Goal: Task Accomplishment & Management: Manage account settings

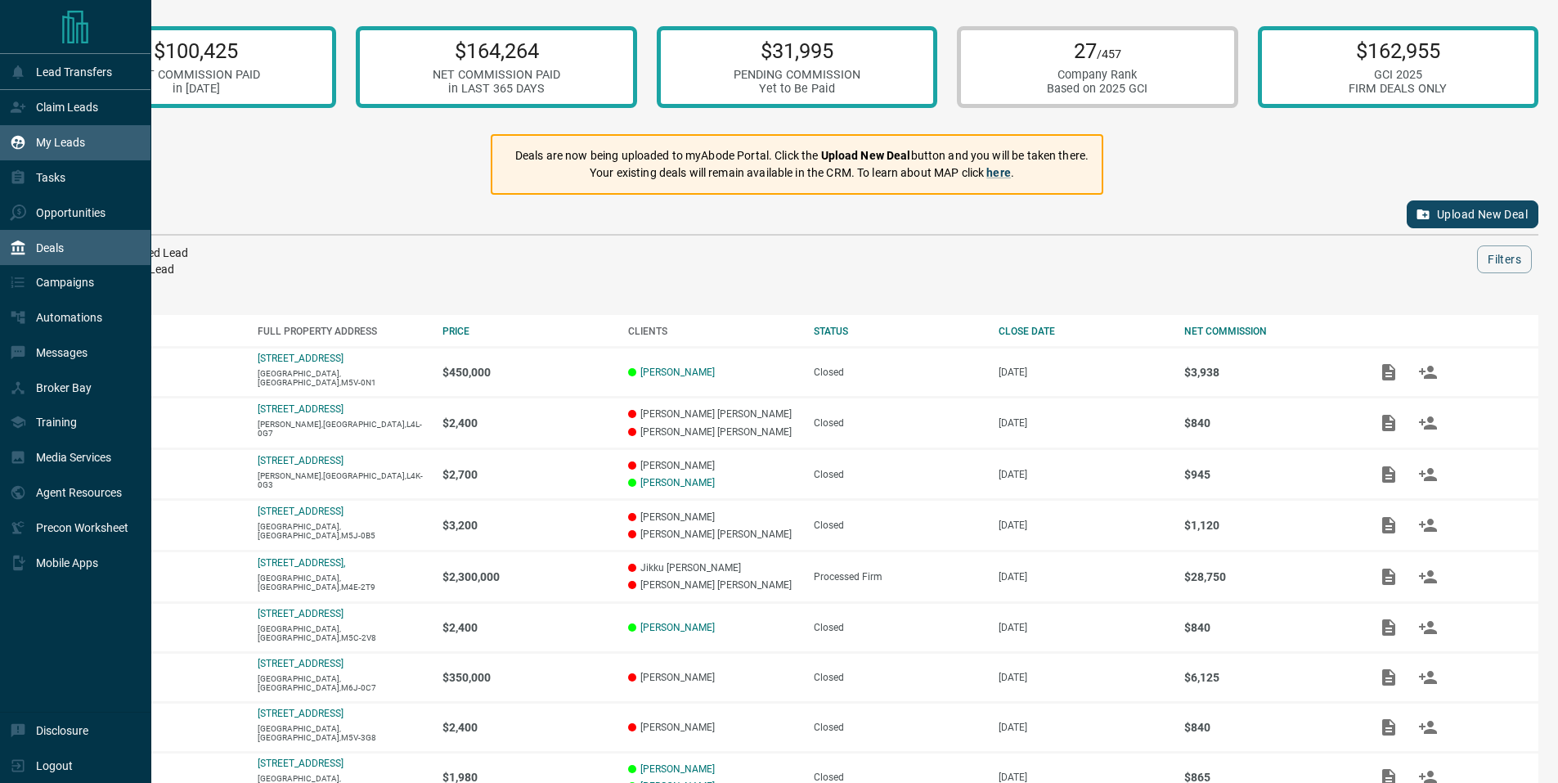
click at [52, 141] on p "My Leads" at bounding box center [60, 142] width 49 height 13
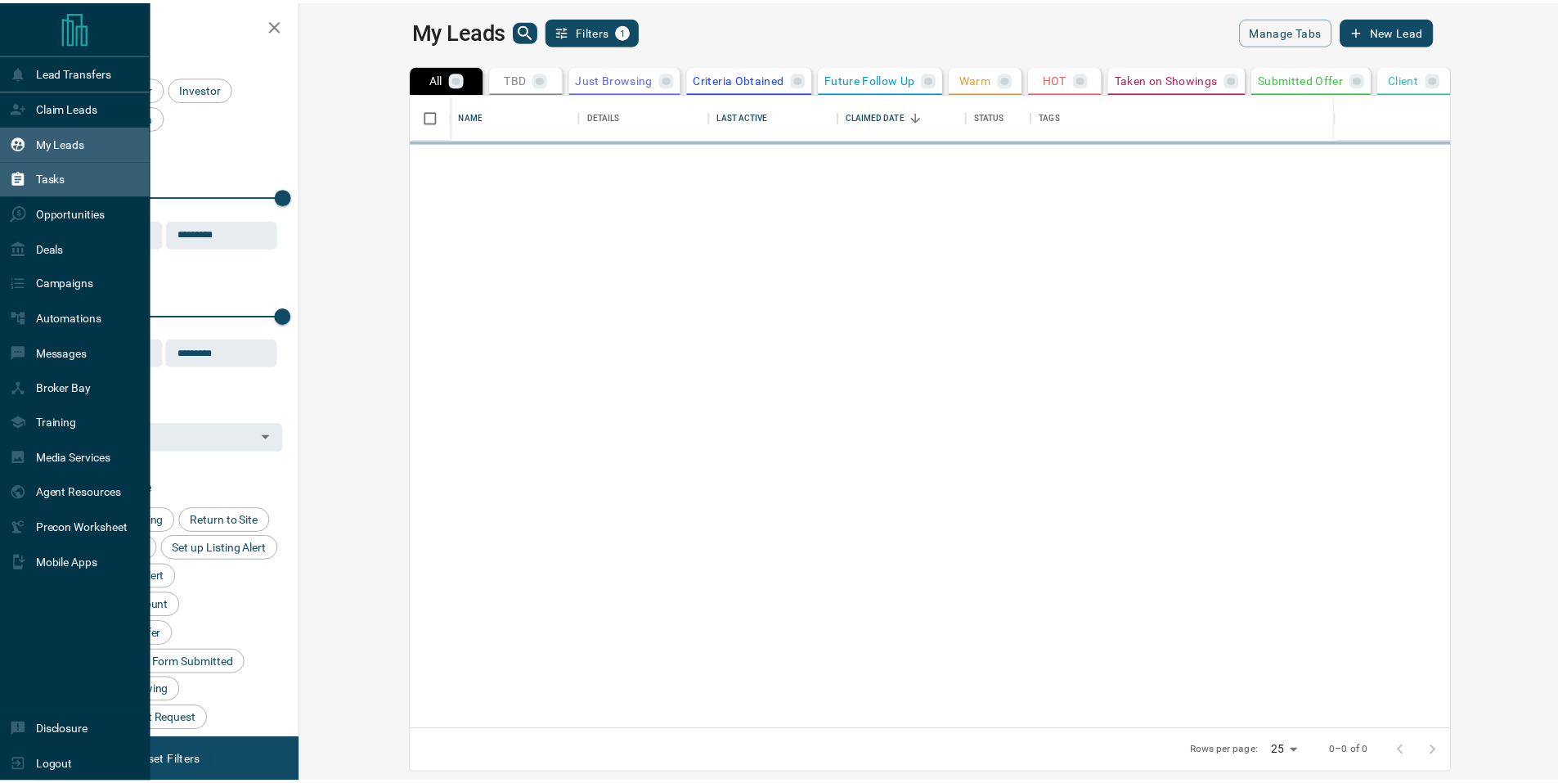
scroll to position [624, 1249]
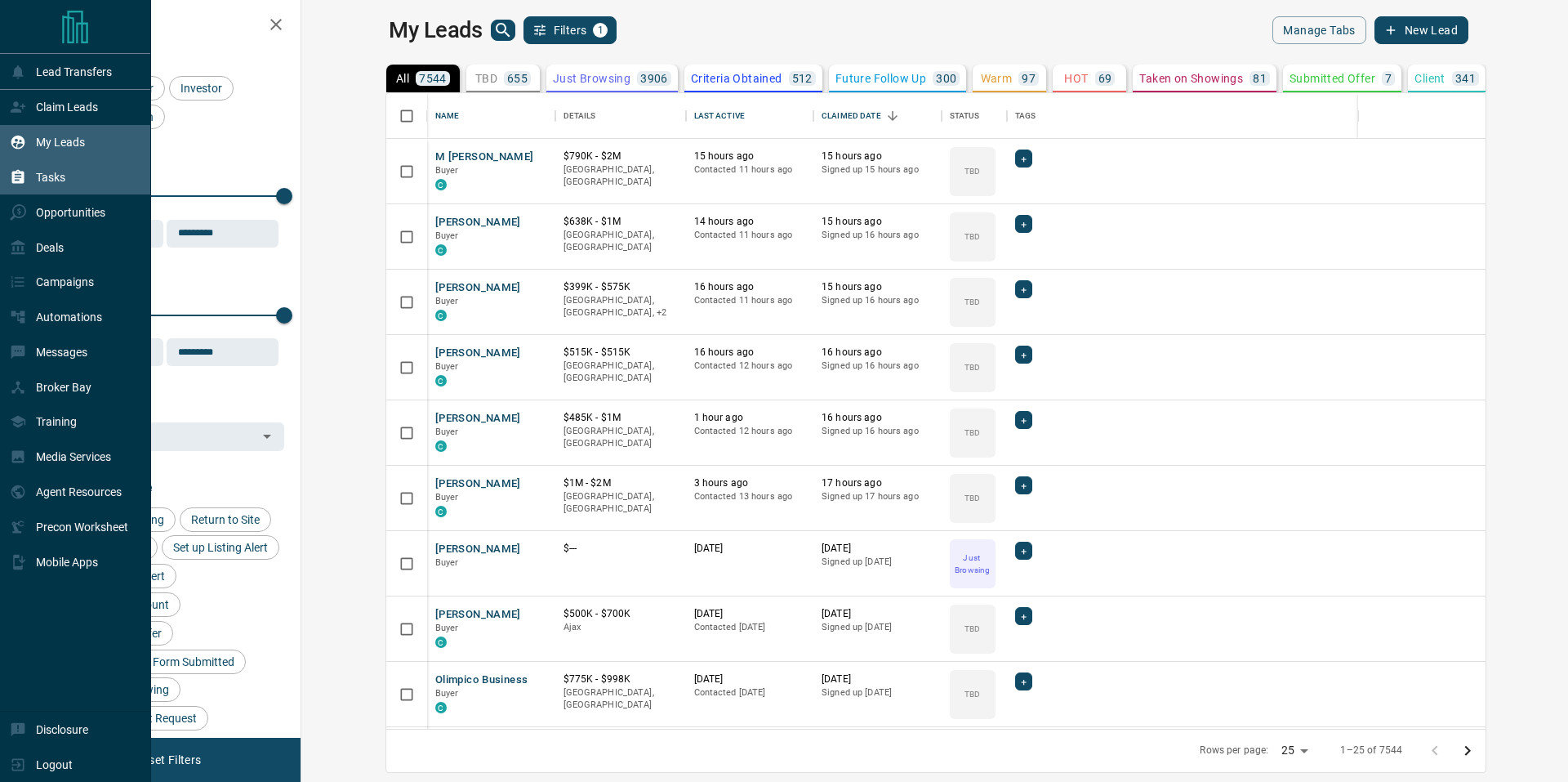
click at [53, 177] on p "Tasks" at bounding box center [50, 177] width 29 height 13
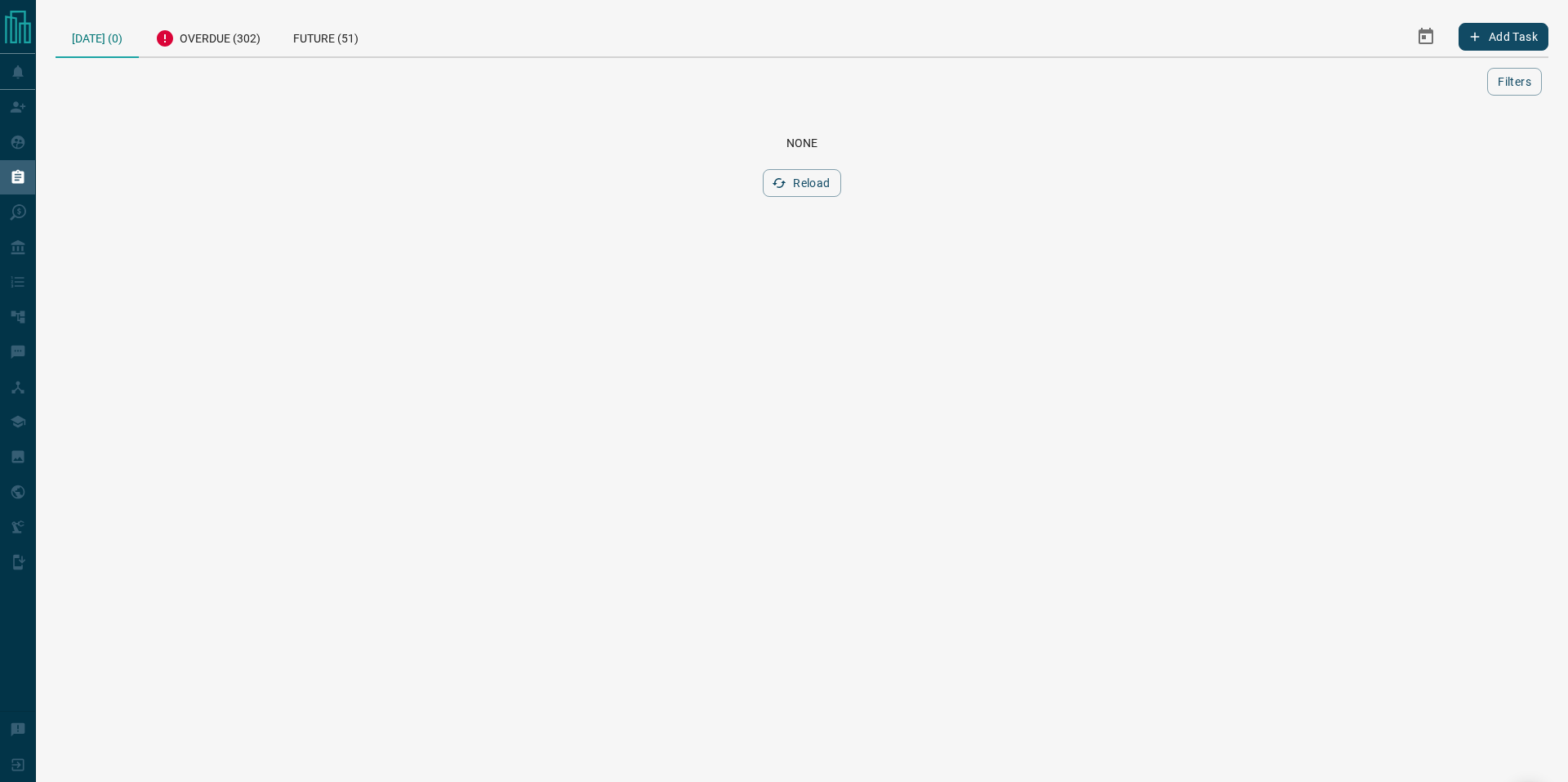
click at [101, 43] on div "[DATE] (0)" at bounding box center [97, 37] width 83 height 42
click at [202, 43] on div "Overdue (302)" at bounding box center [208, 36] width 138 height 40
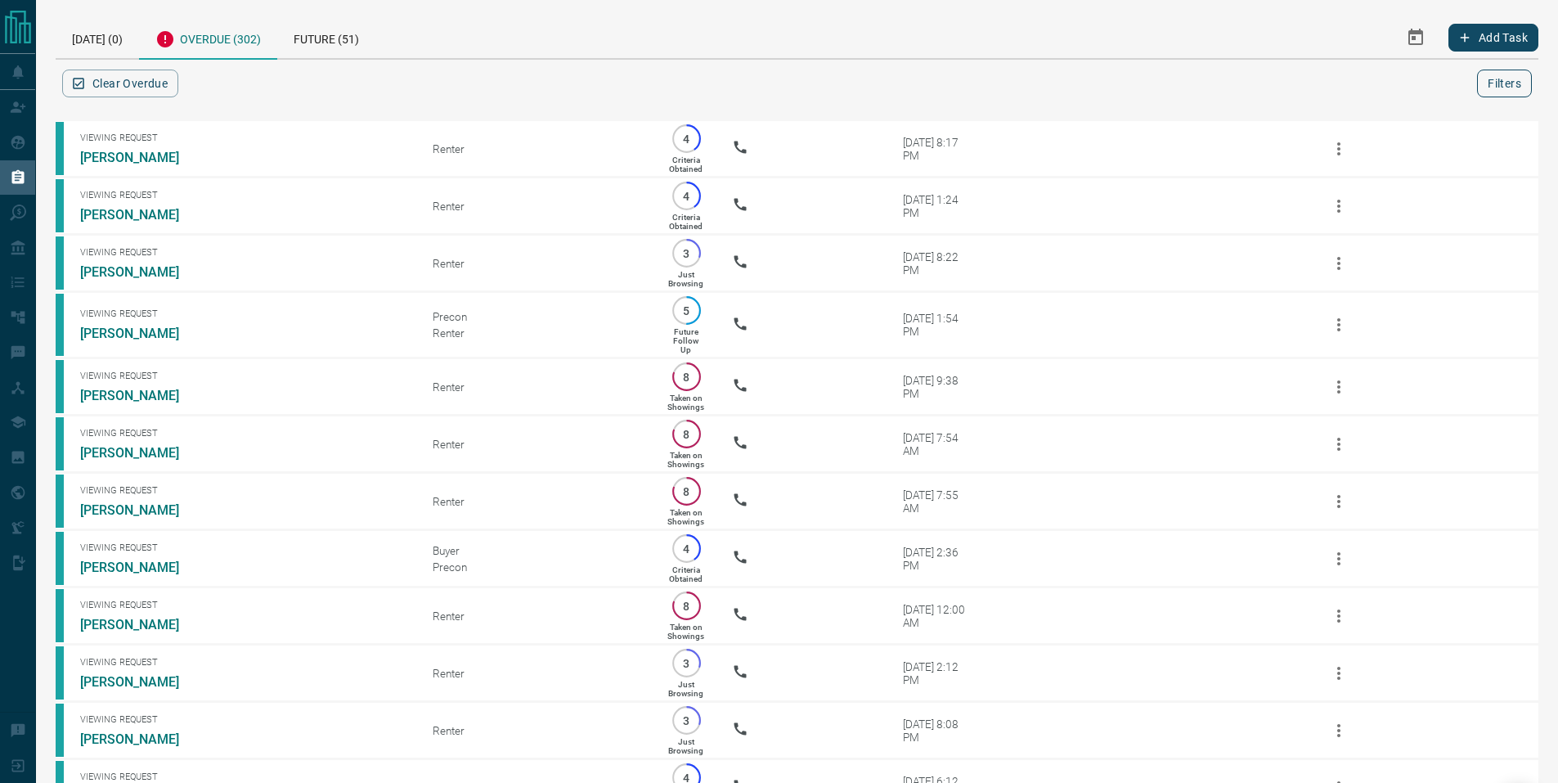
click at [1499, 84] on button "Filters" at bounding box center [1504, 84] width 55 height 28
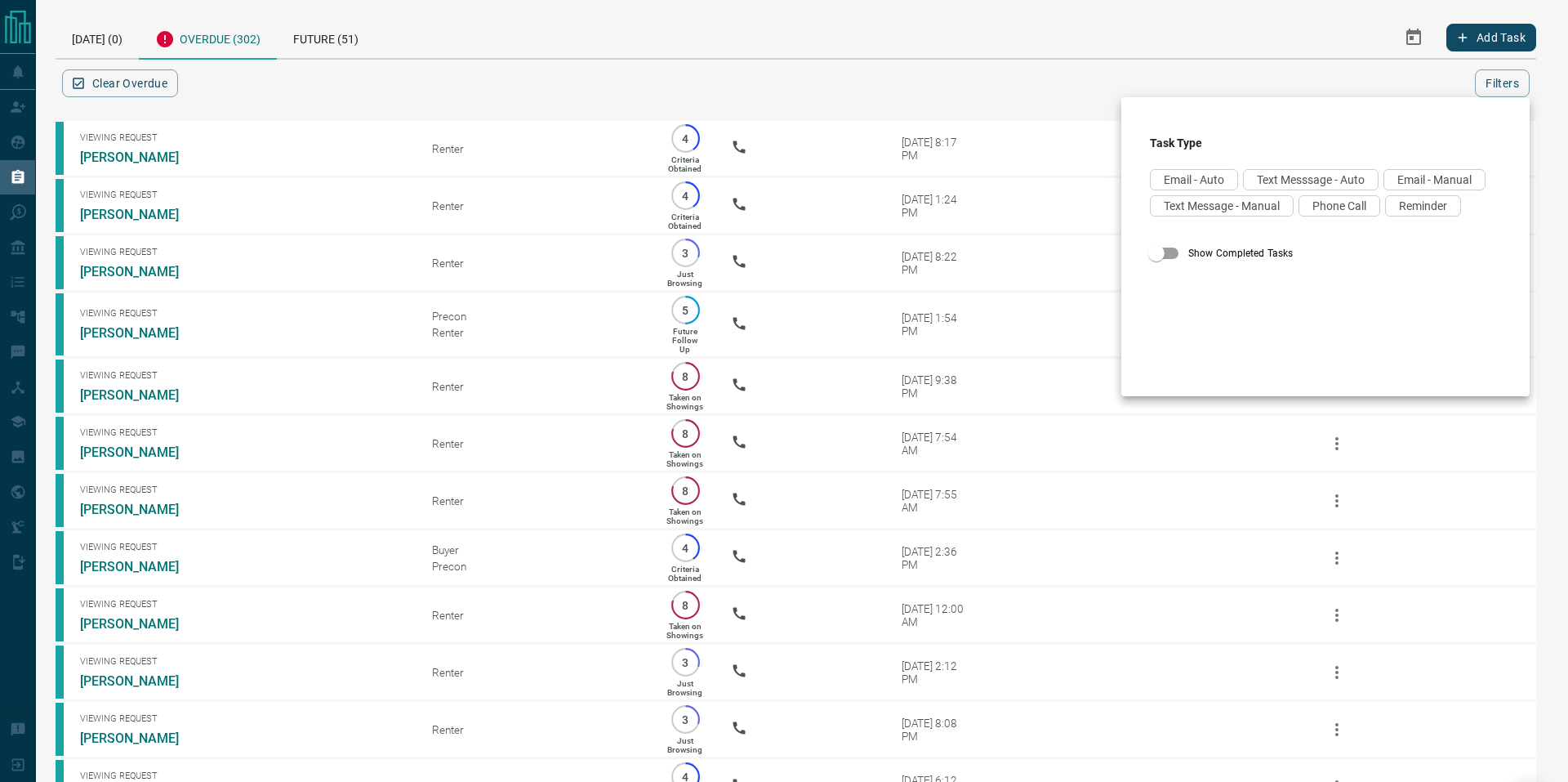
click at [1019, 76] on div at bounding box center [784, 391] width 1568 height 782
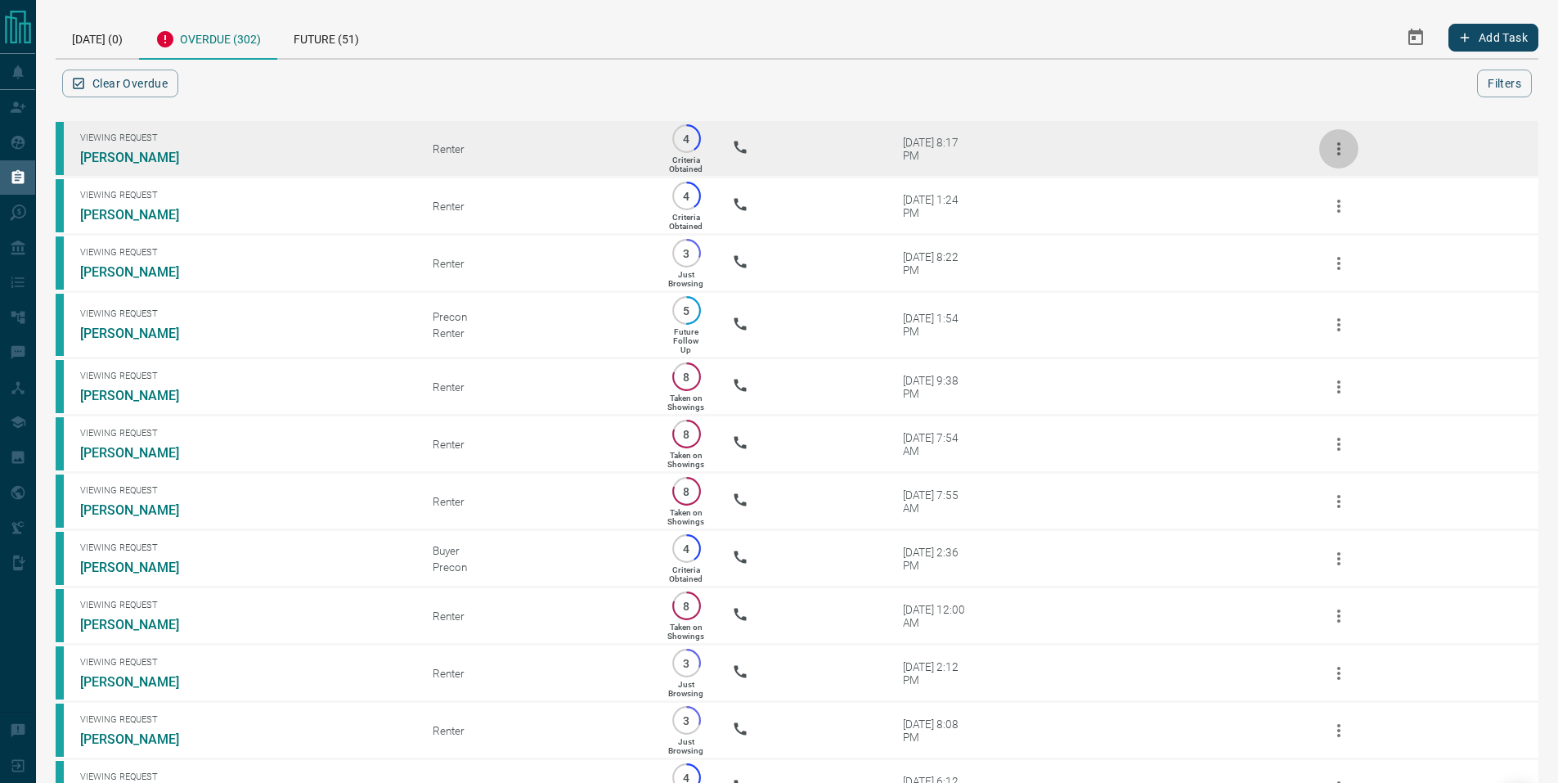
click at [1343, 147] on icon "button" at bounding box center [1339, 149] width 20 height 20
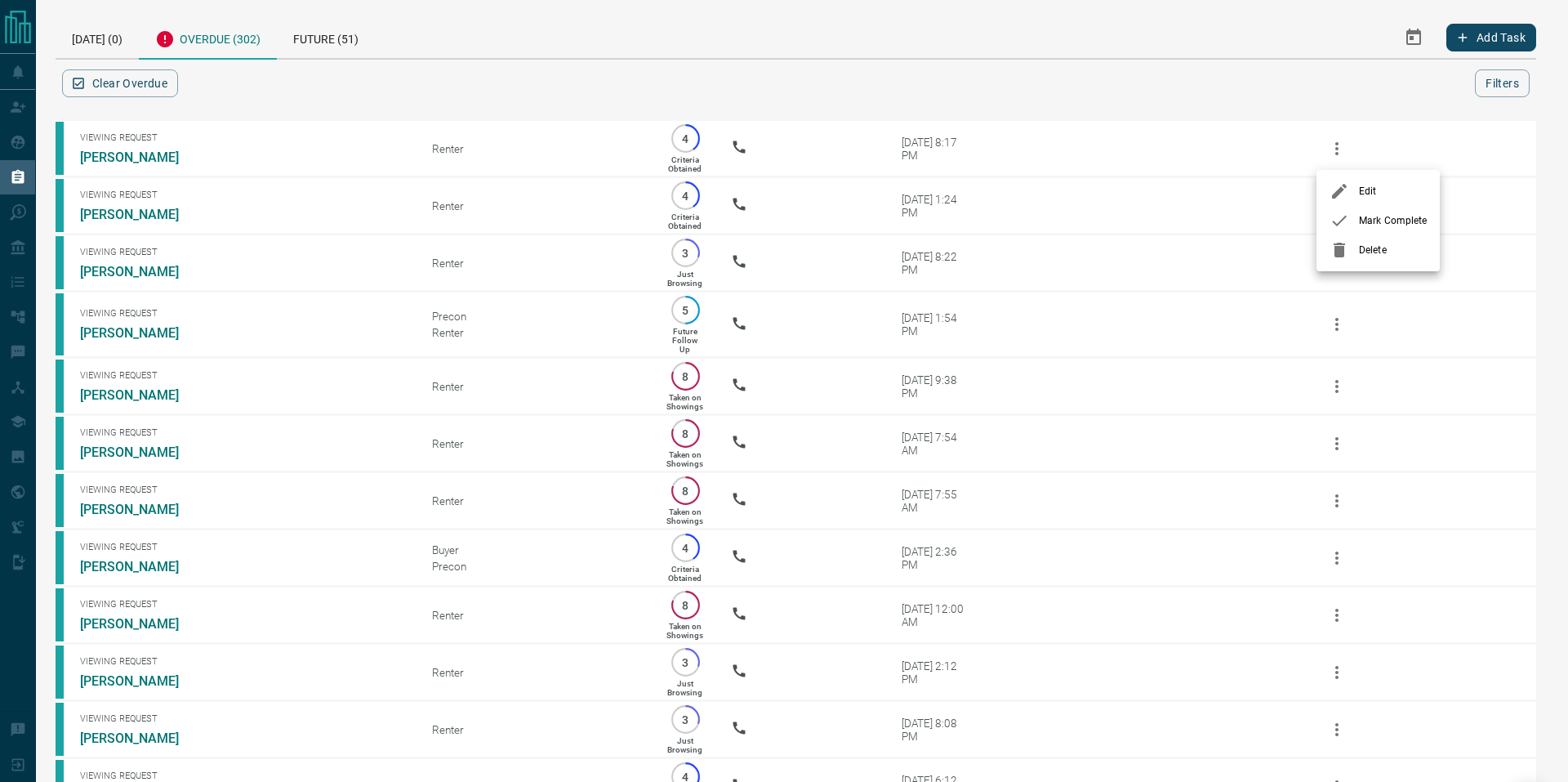
click at [1373, 222] on span "Mark Complete" at bounding box center [1393, 220] width 68 height 15
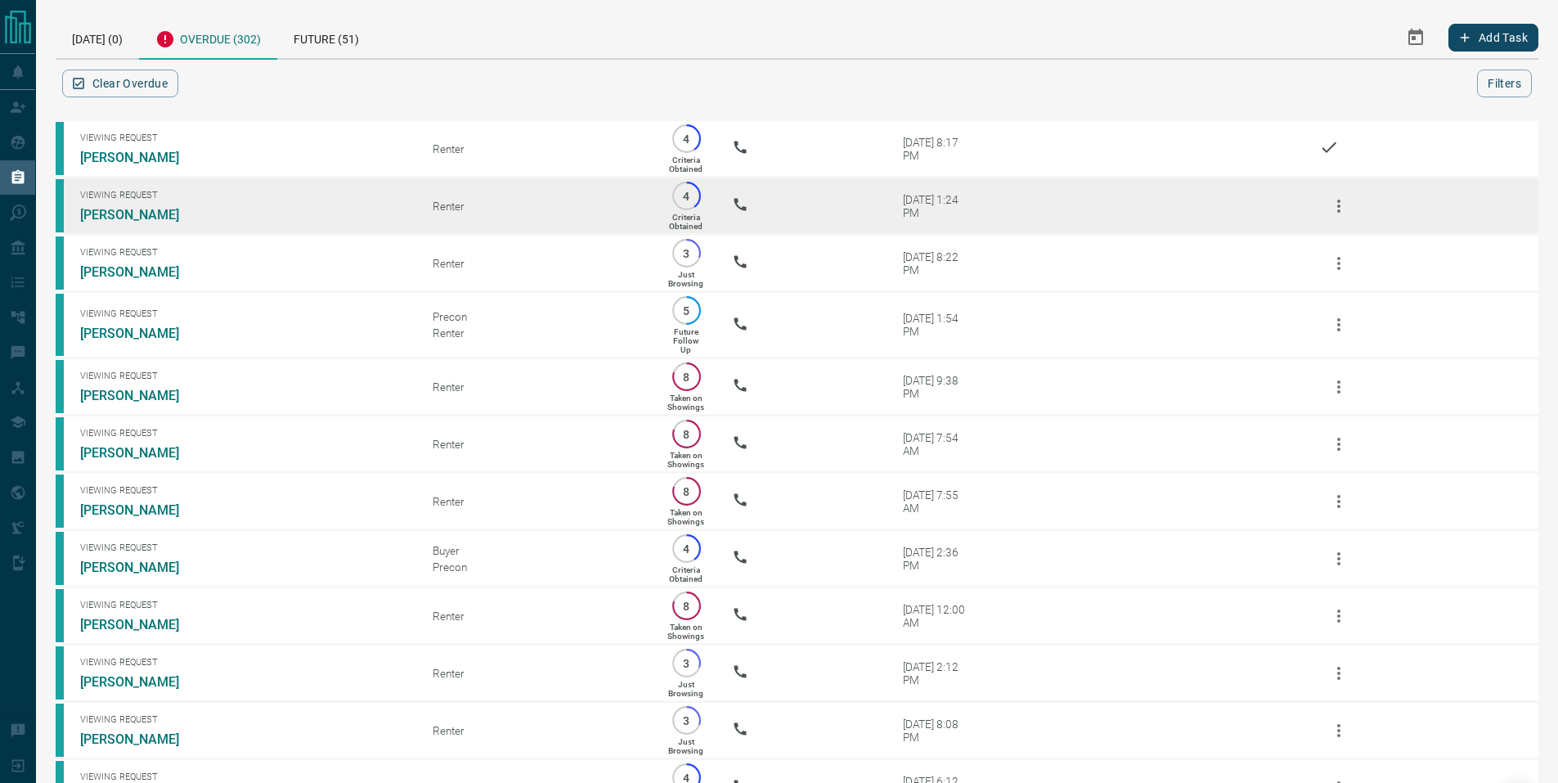
click at [1338, 206] on icon "button" at bounding box center [1338, 206] width 3 height 13
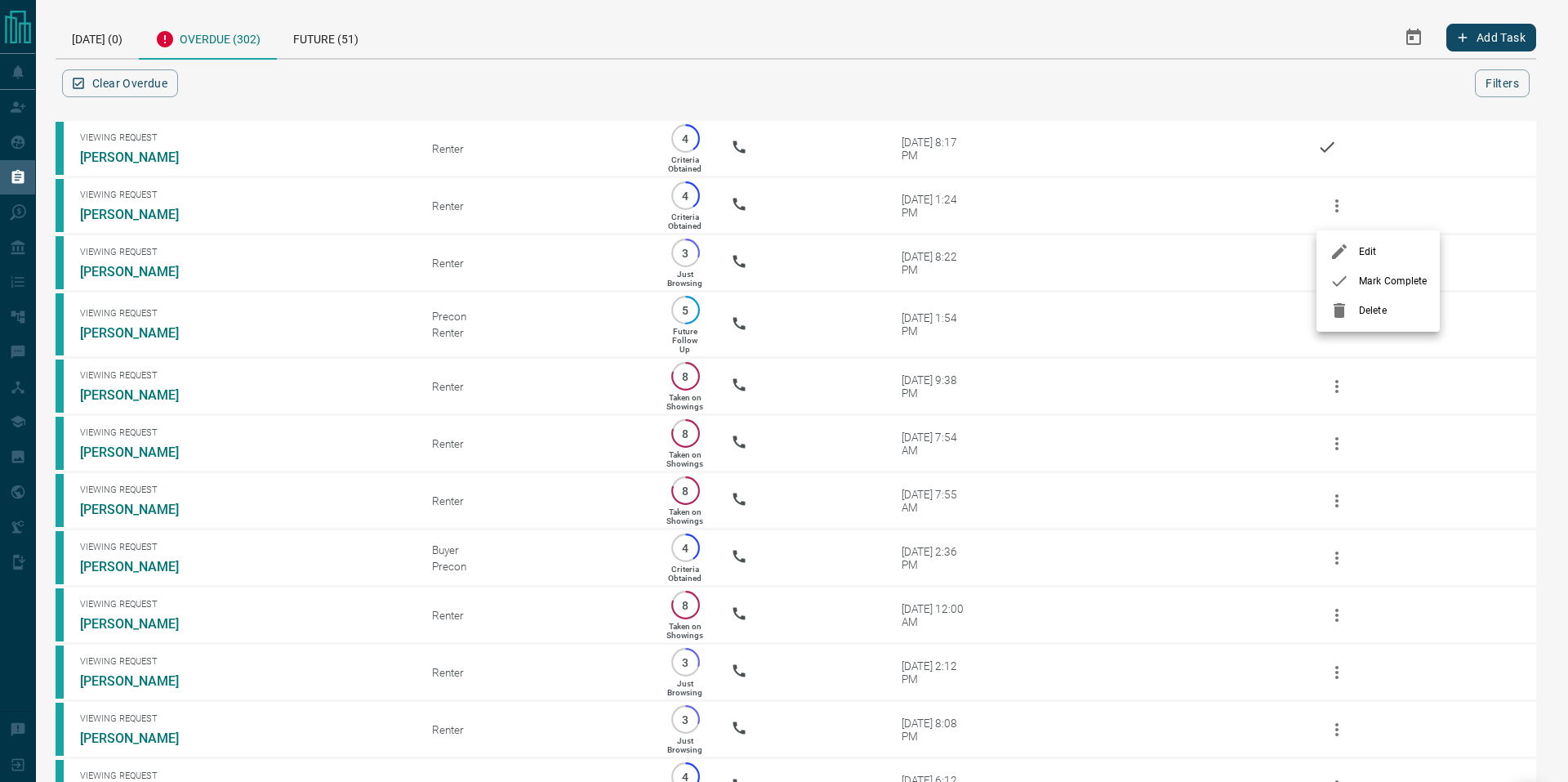
click at [1355, 278] on div at bounding box center [1343, 281] width 29 height 20
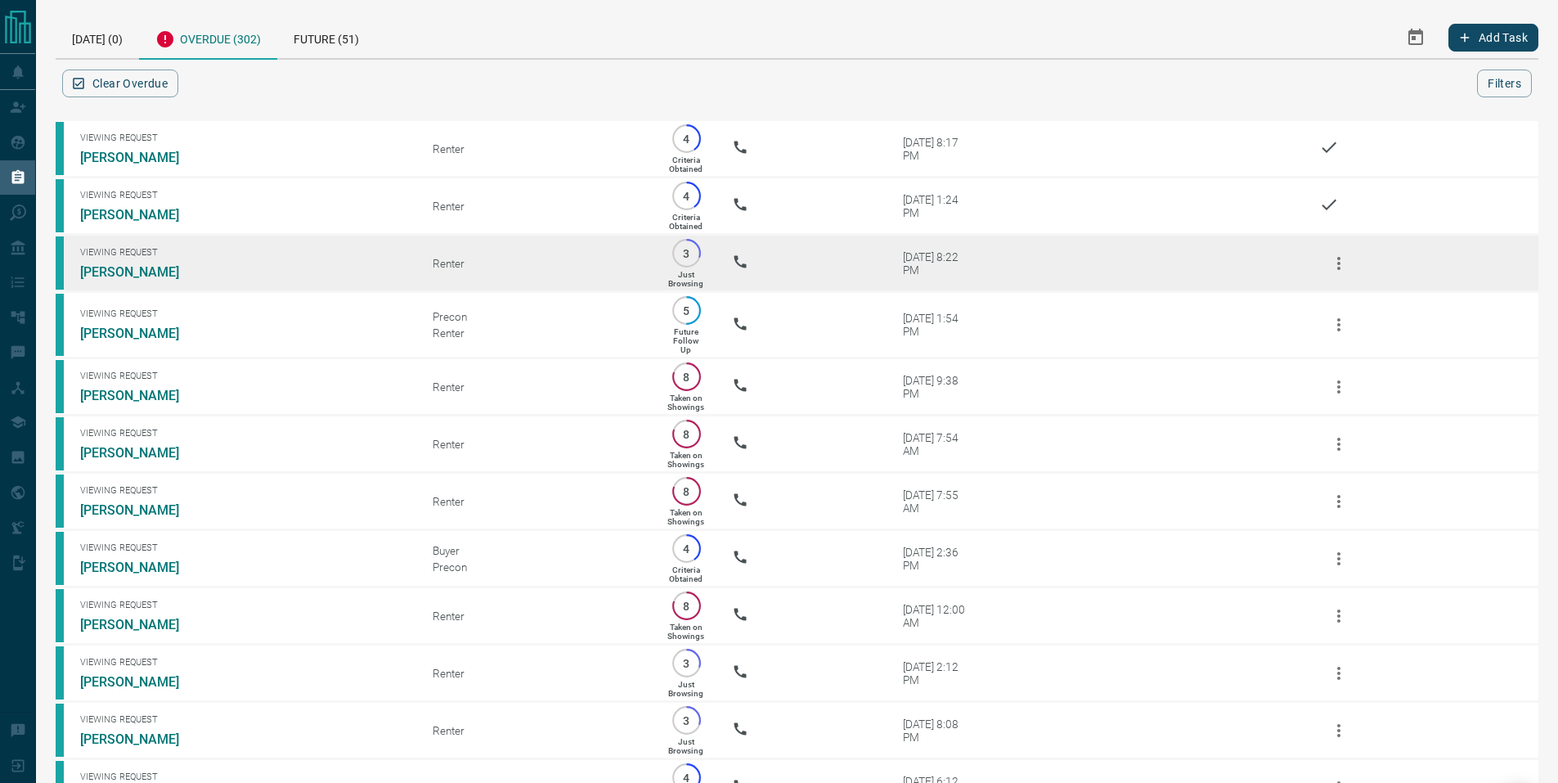
click at [1341, 265] on icon "button" at bounding box center [1339, 263] width 20 height 20
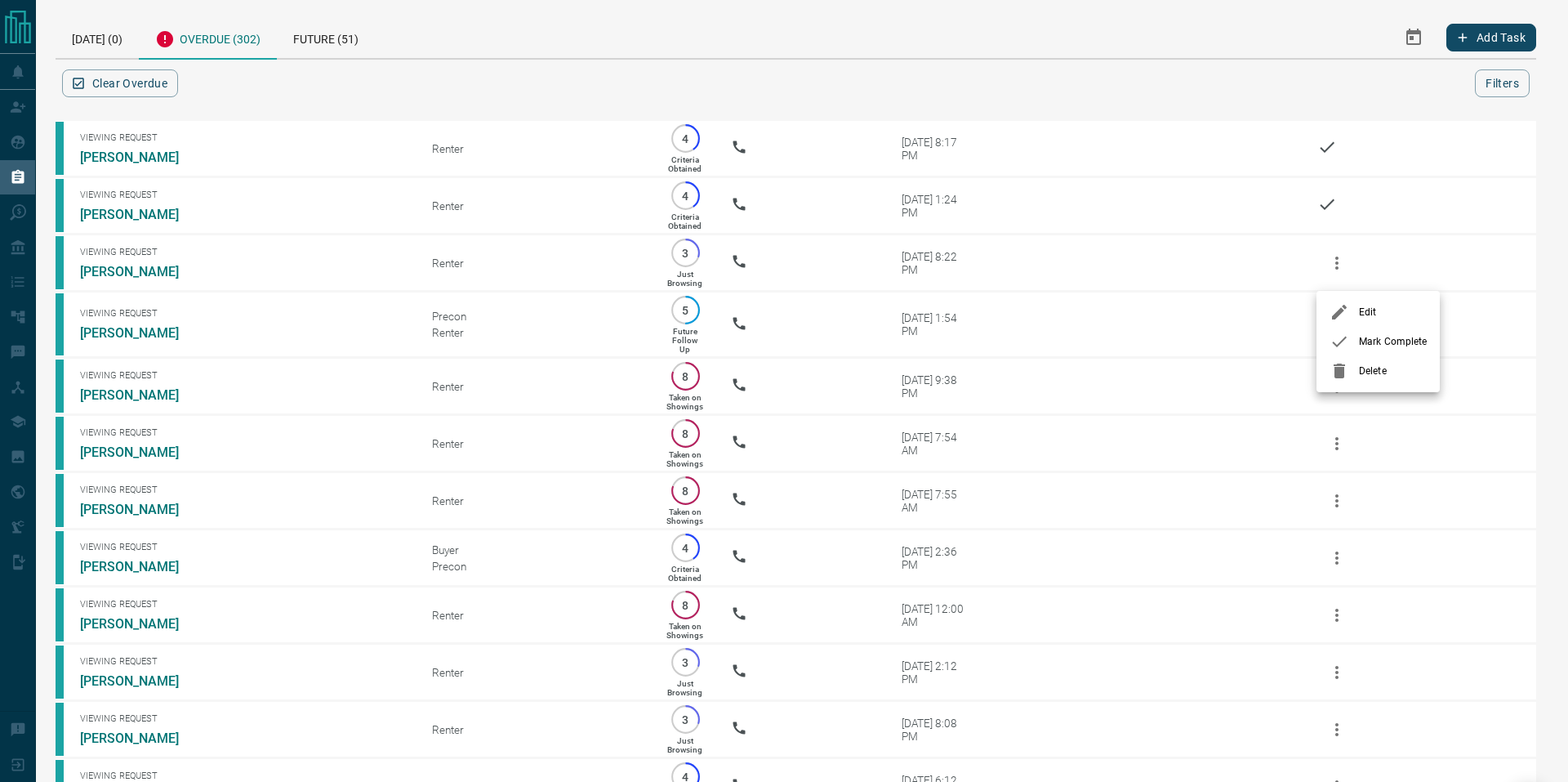
click at [1363, 342] on span "Mark Complete" at bounding box center [1393, 341] width 68 height 15
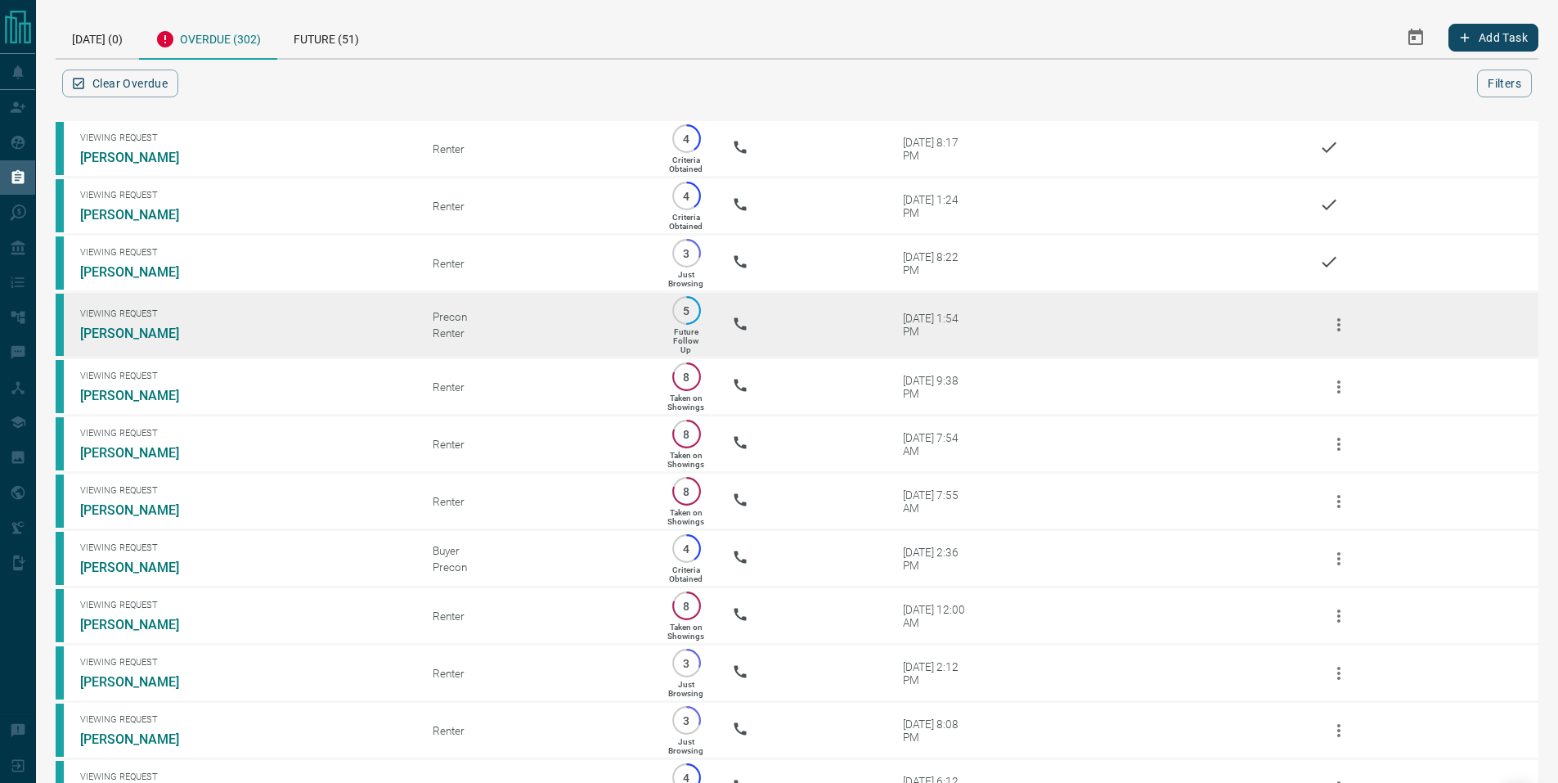
click at [1342, 334] on icon "button" at bounding box center [1339, 325] width 20 height 20
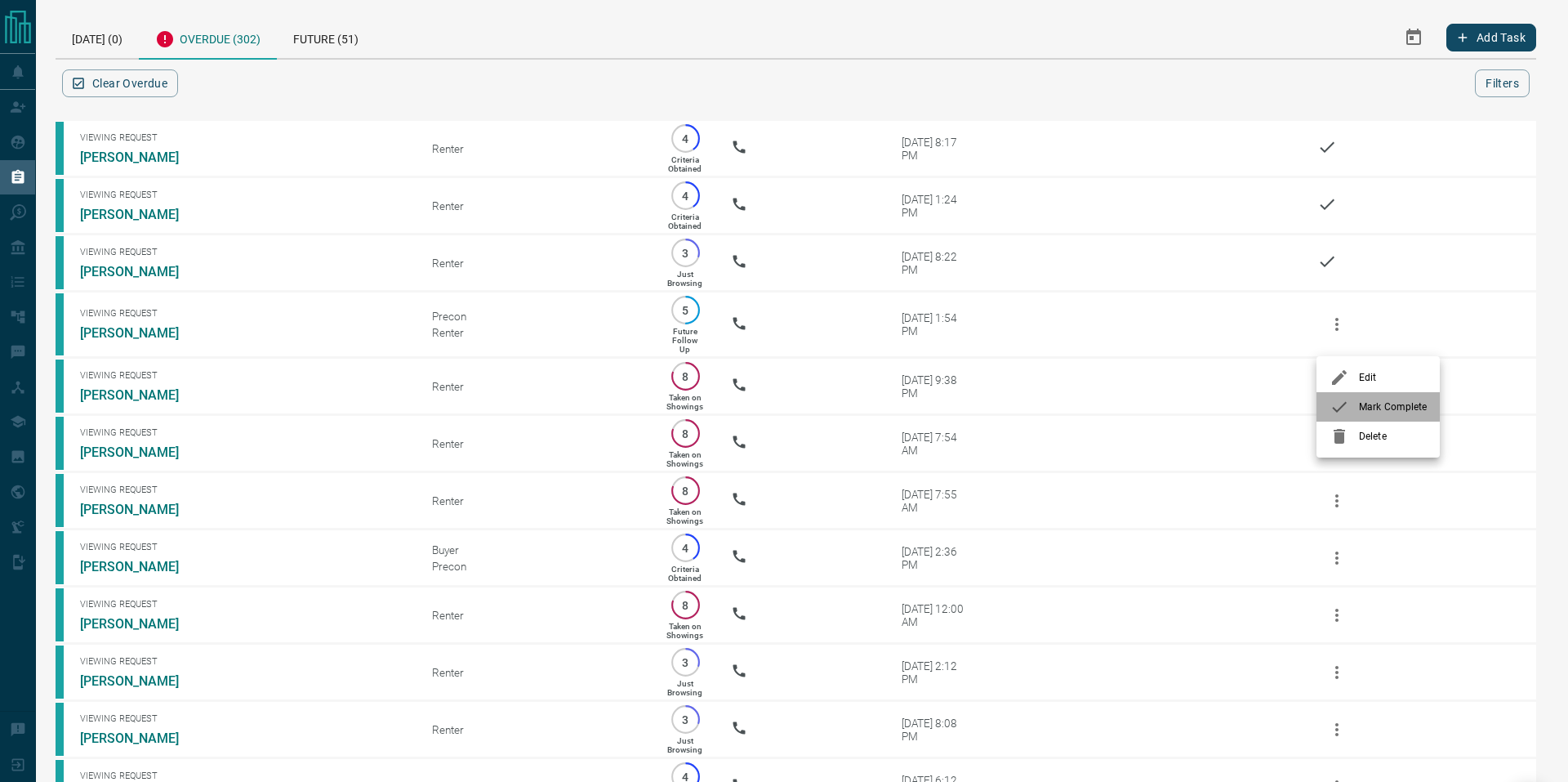
click at [1368, 403] on span "Mark Complete" at bounding box center [1393, 406] width 68 height 15
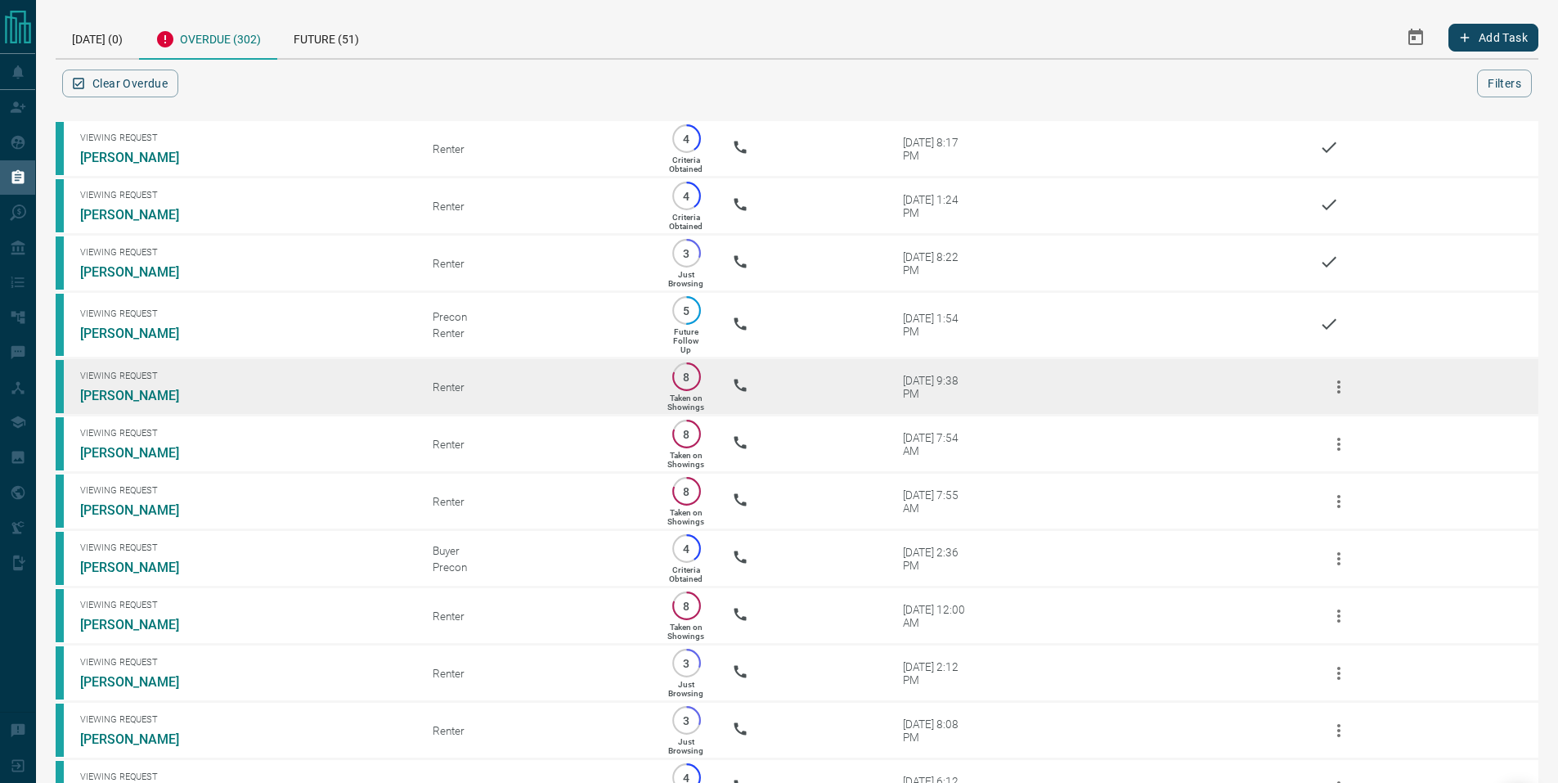
click at [1335, 397] on icon "button" at bounding box center [1339, 387] width 20 height 20
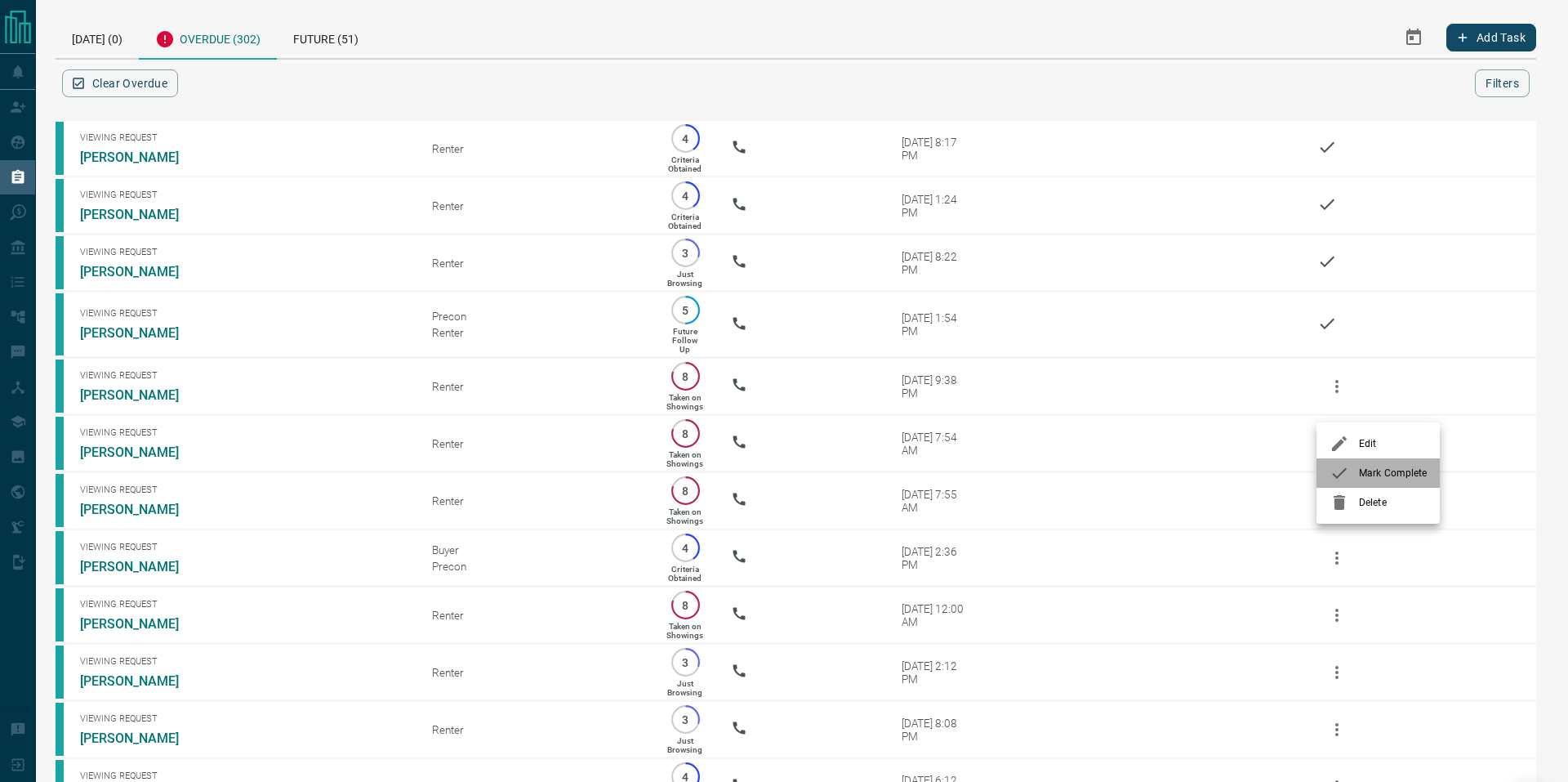
click at [1367, 471] on span "Mark Complete" at bounding box center [1393, 472] width 68 height 15
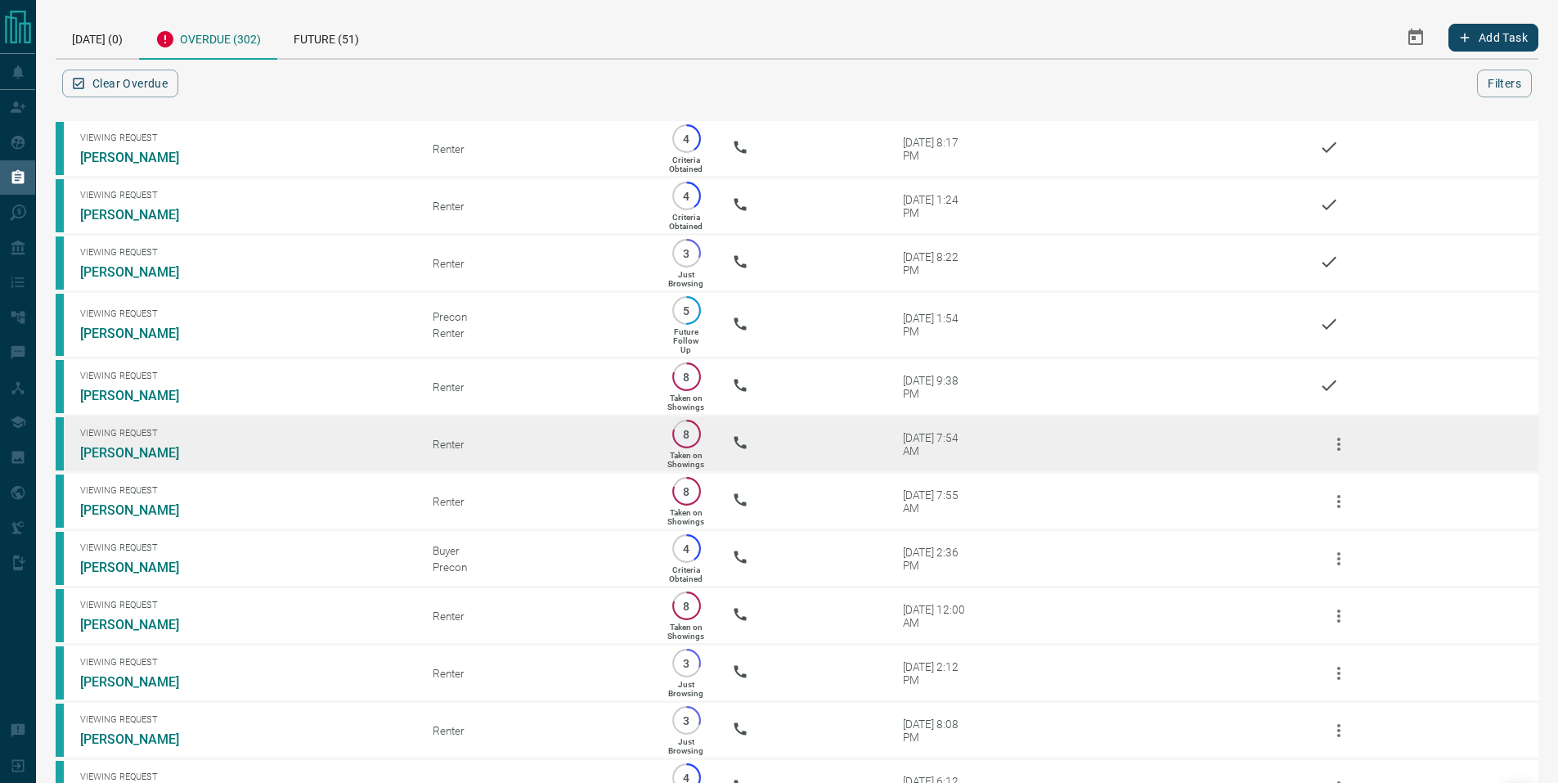
click at [1339, 451] on icon "button" at bounding box center [1338, 443] width 3 height 13
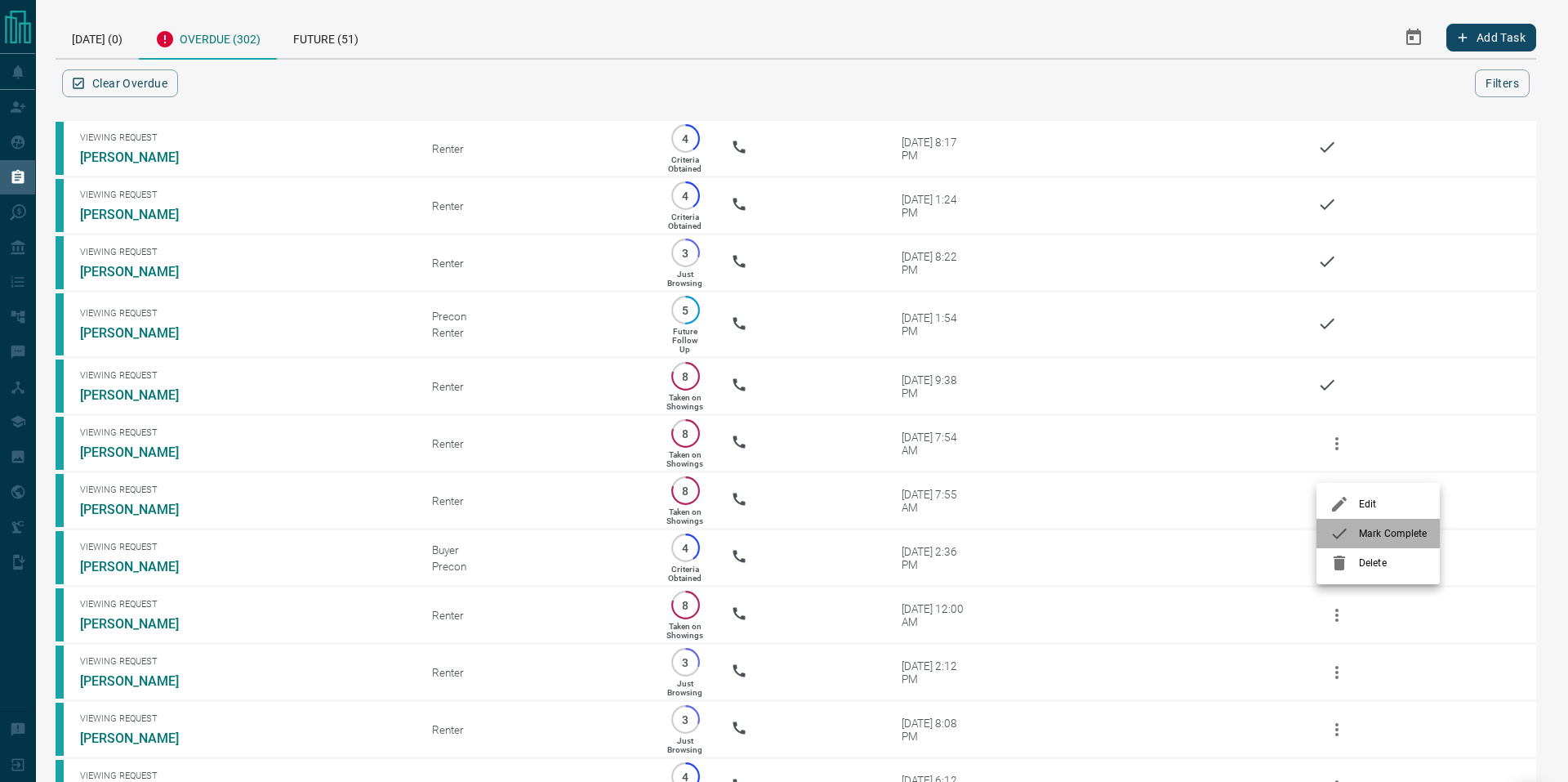
click at [1360, 533] on span "Mark Complete" at bounding box center [1393, 533] width 68 height 15
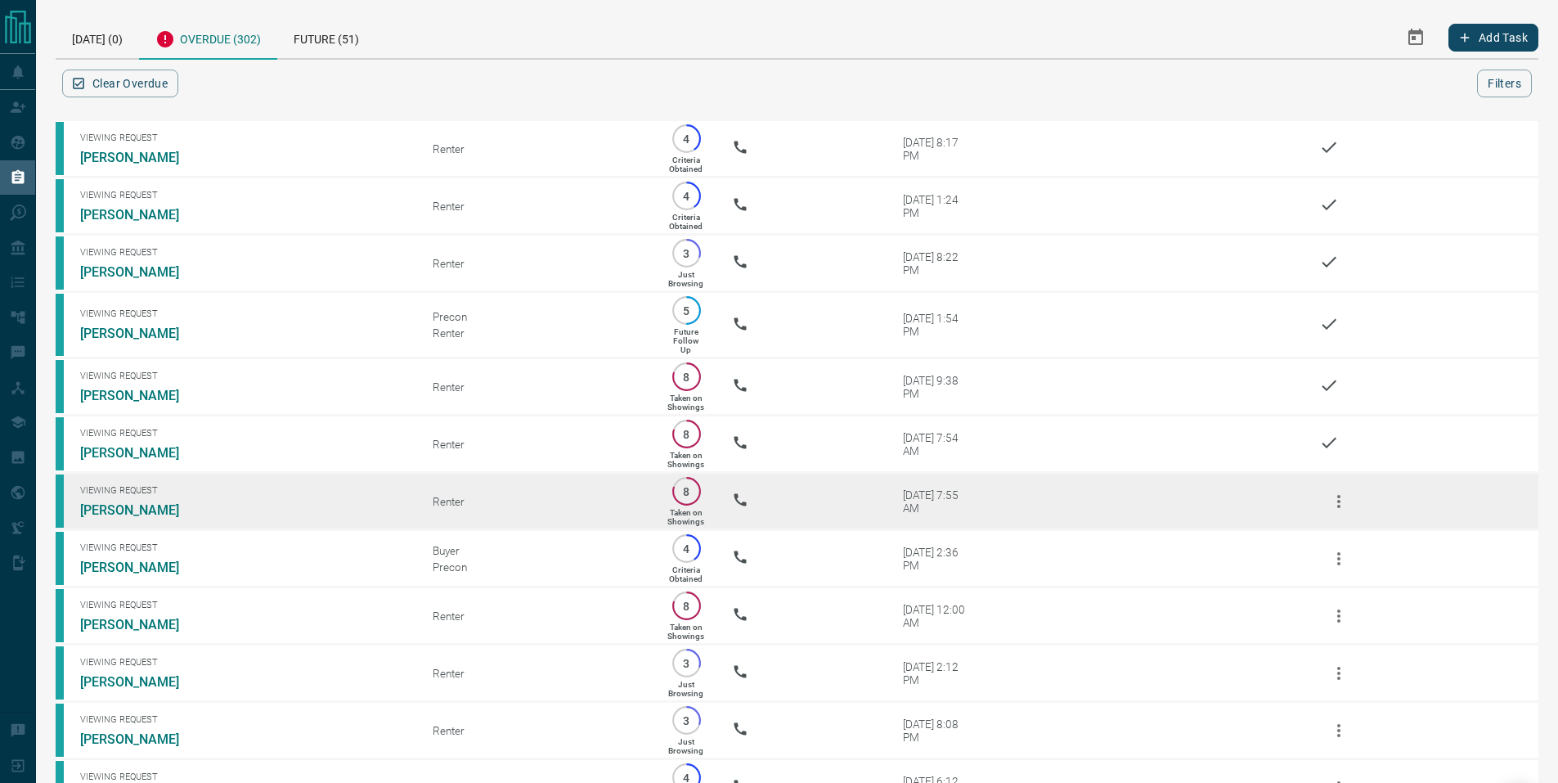
click at [1337, 508] on icon "button" at bounding box center [1338, 501] width 3 height 13
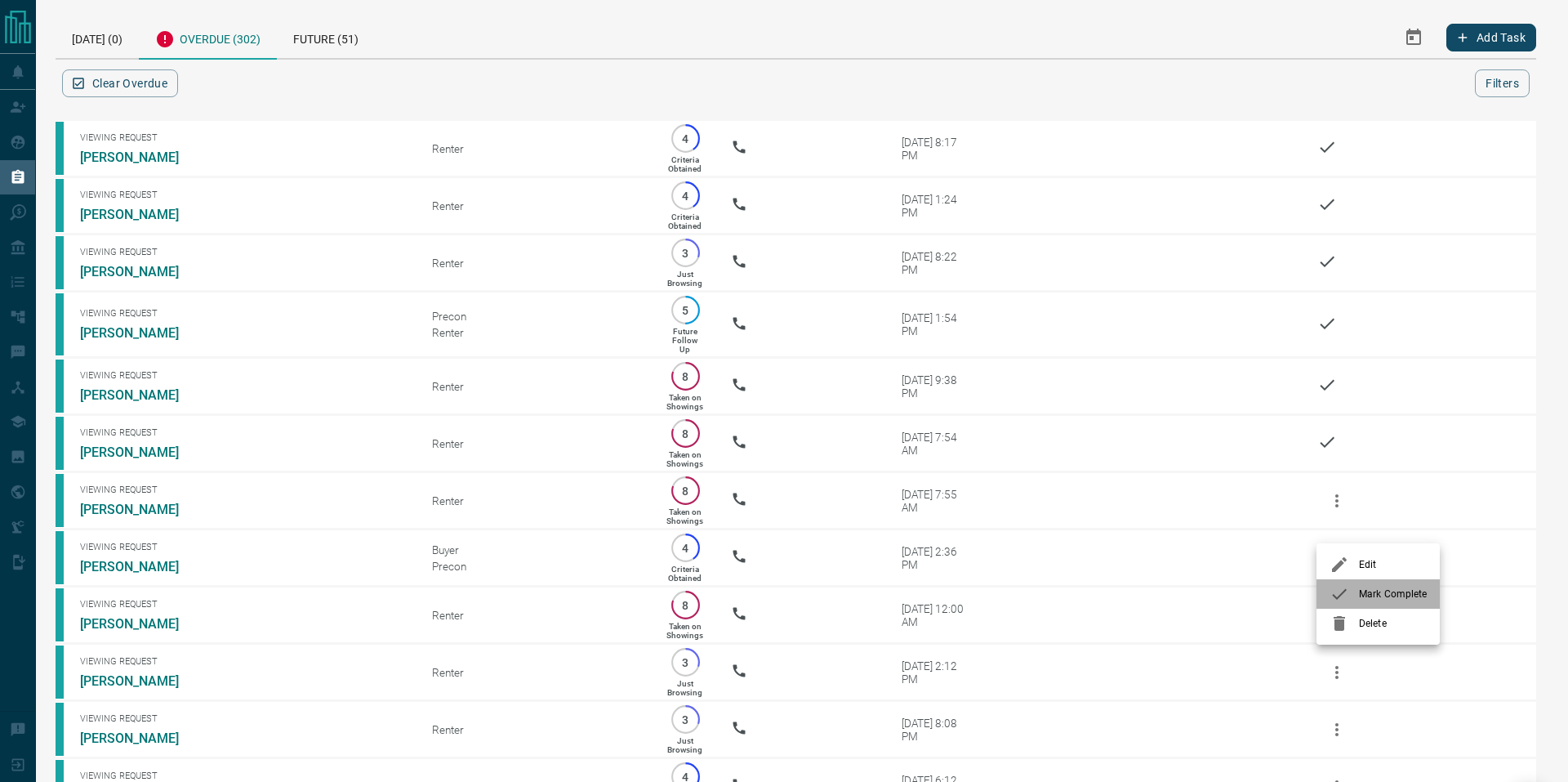
click at [1373, 589] on span "Mark Complete" at bounding box center [1393, 593] width 68 height 15
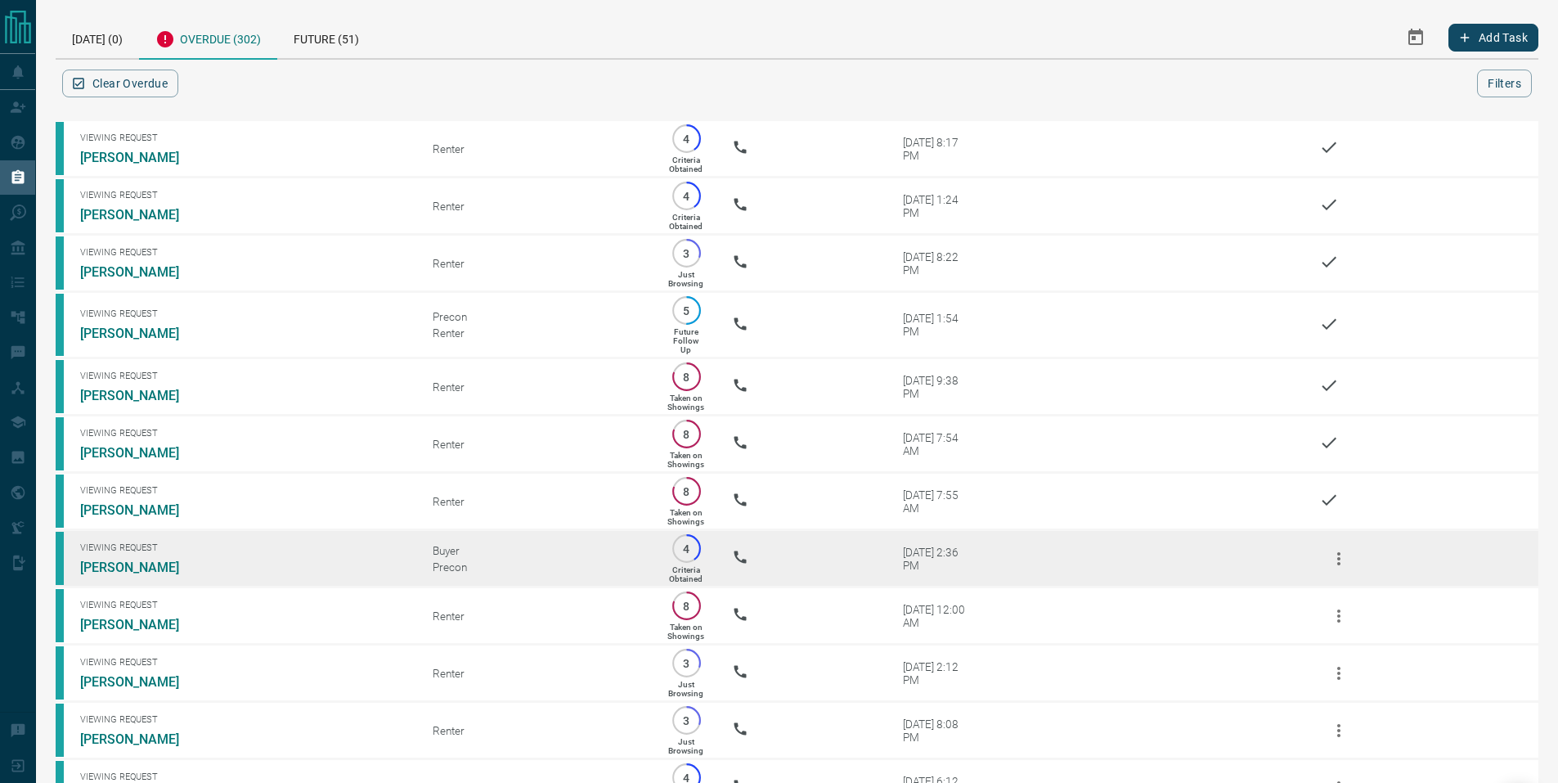
click at [1335, 568] on icon "button" at bounding box center [1339, 559] width 20 height 20
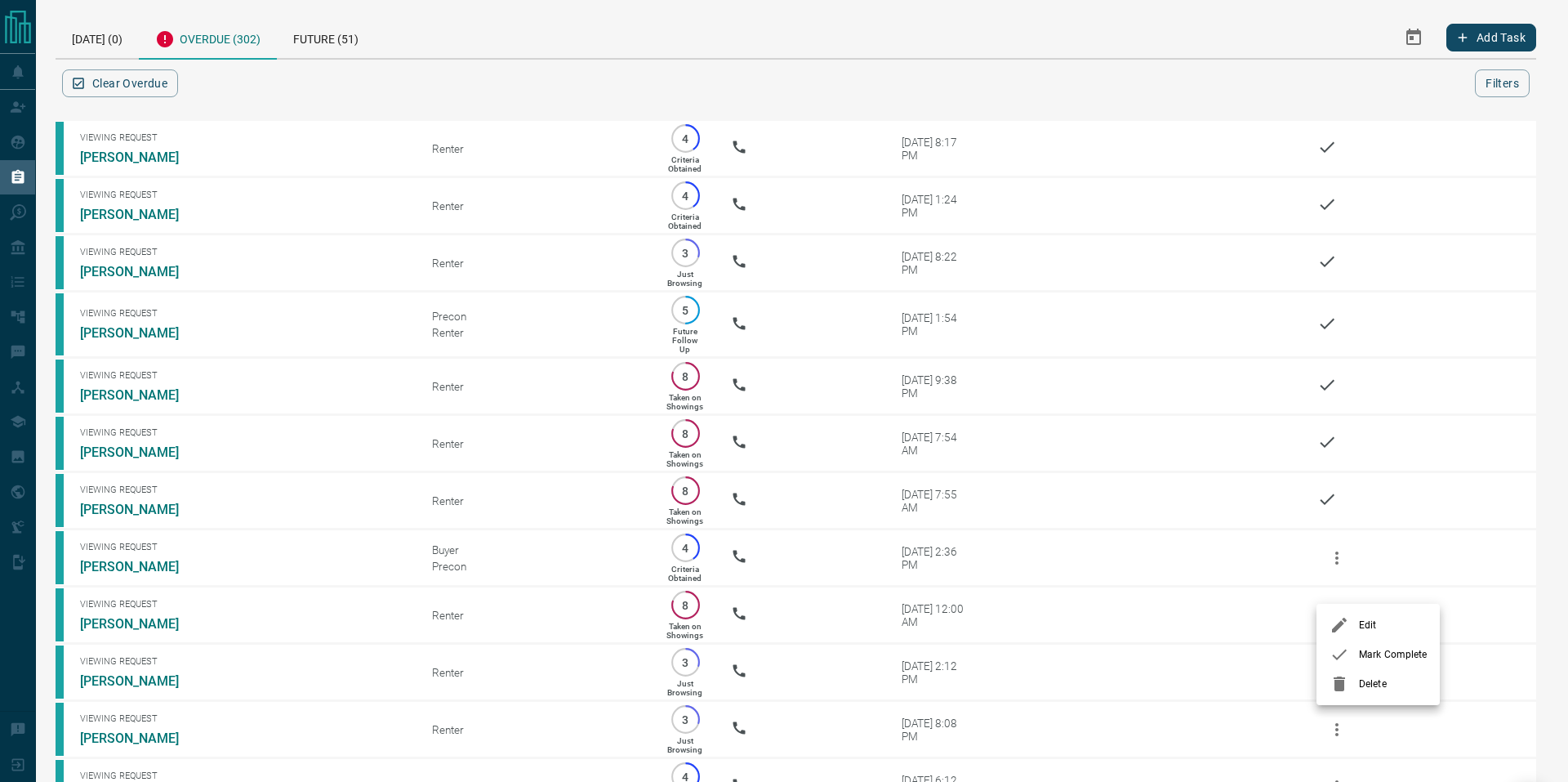
click at [1377, 663] on li "Mark Complete" at bounding box center [1377, 653] width 123 height 29
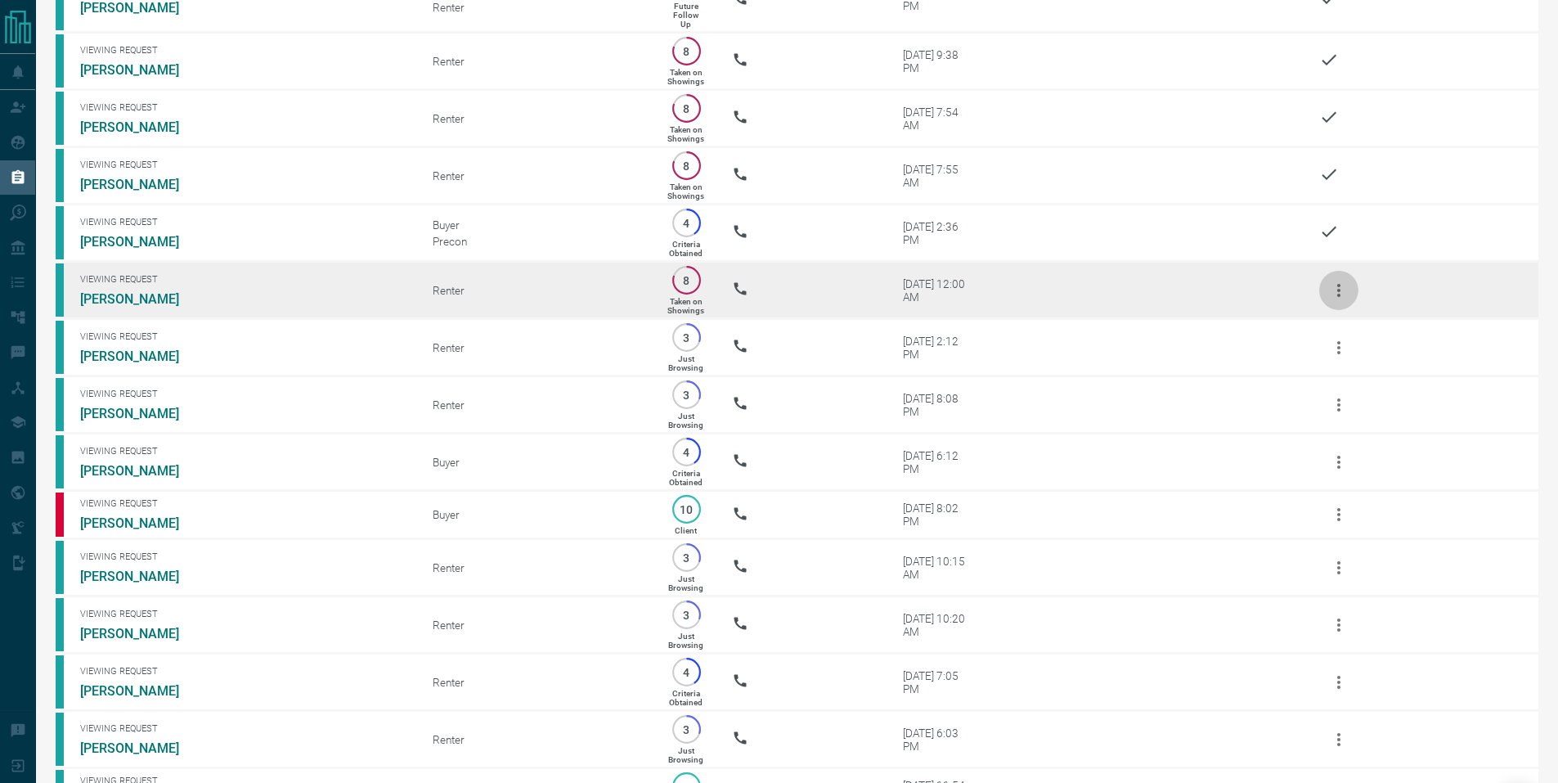
scroll to position [326, 0]
click at [1339, 296] on icon "button" at bounding box center [1338, 289] width 3 height 13
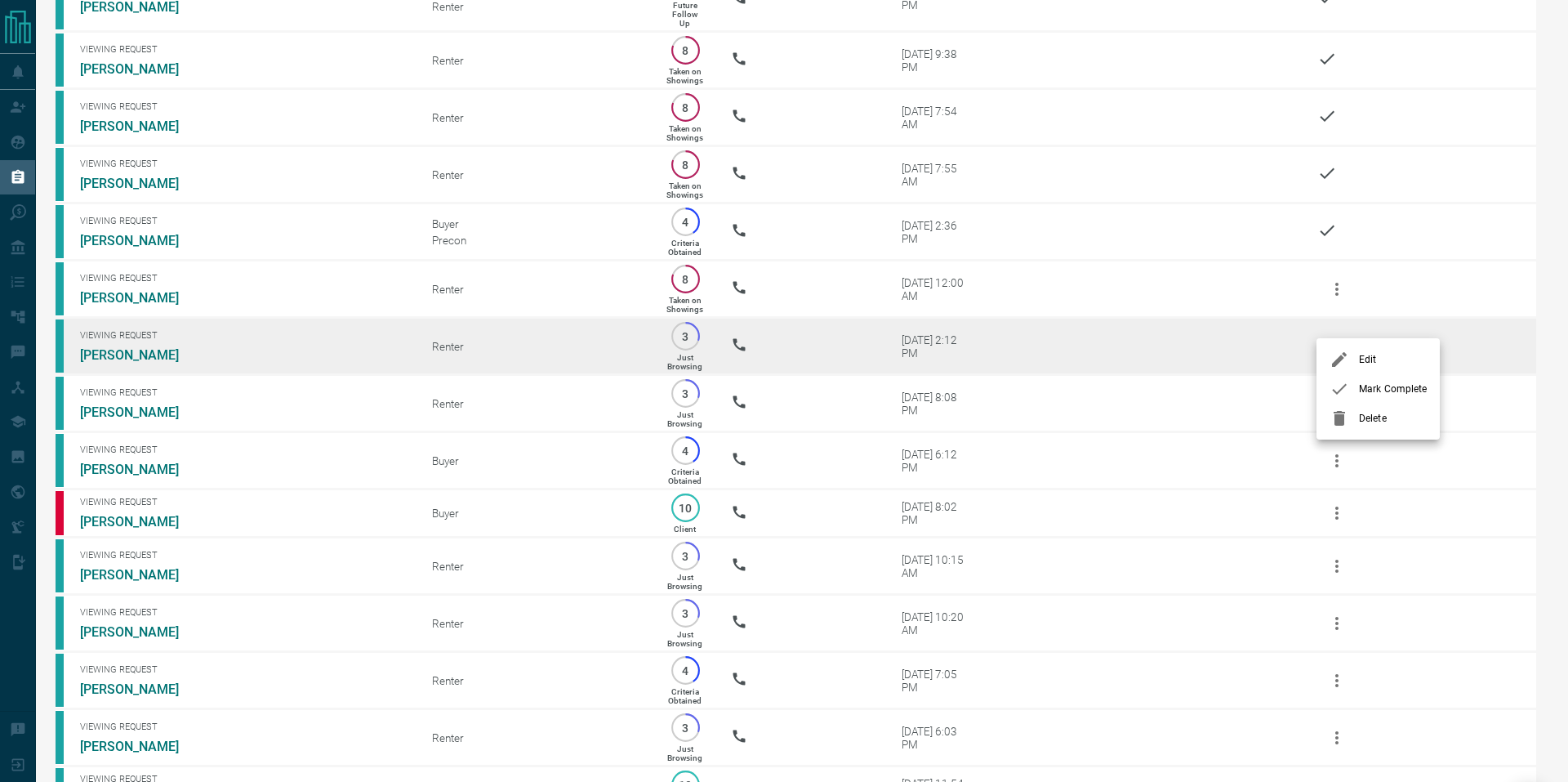
click at [1363, 385] on span "Mark Complete" at bounding box center [1393, 389] width 68 height 15
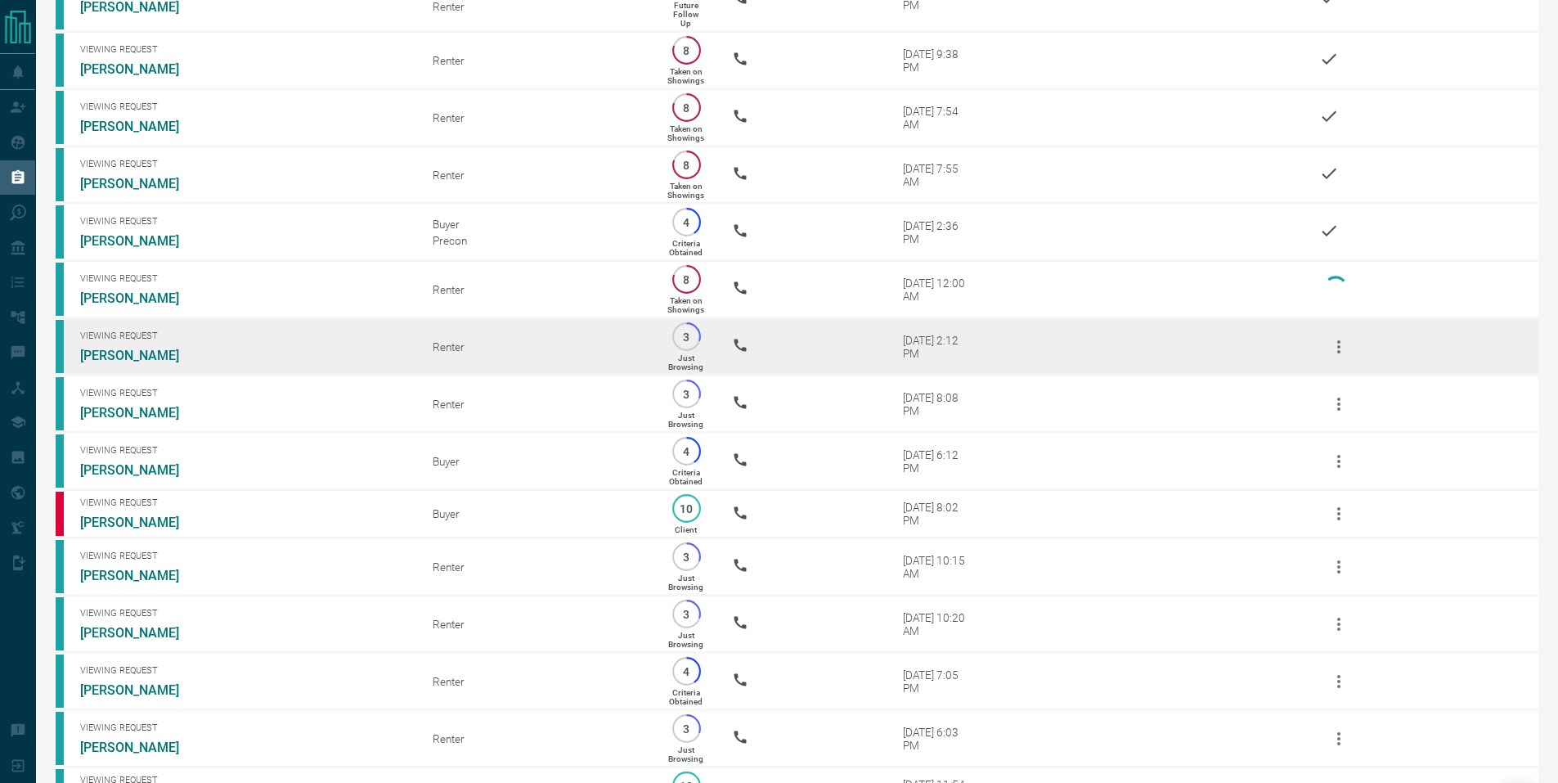
click at [1344, 357] on icon "button" at bounding box center [1339, 347] width 20 height 20
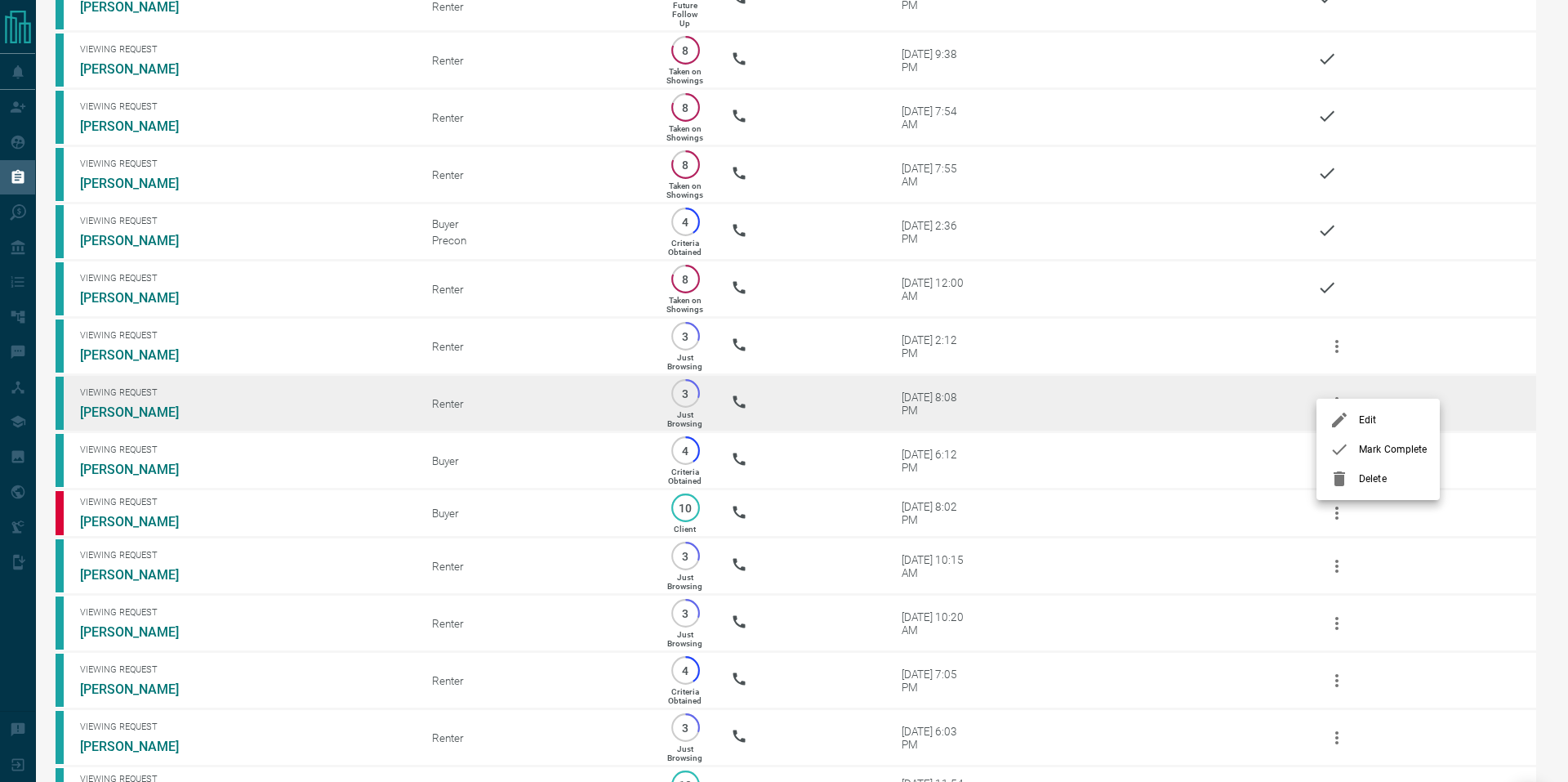
click at [1365, 441] on li "Mark Complete" at bounding box center [1377, 448] width 123 height 29
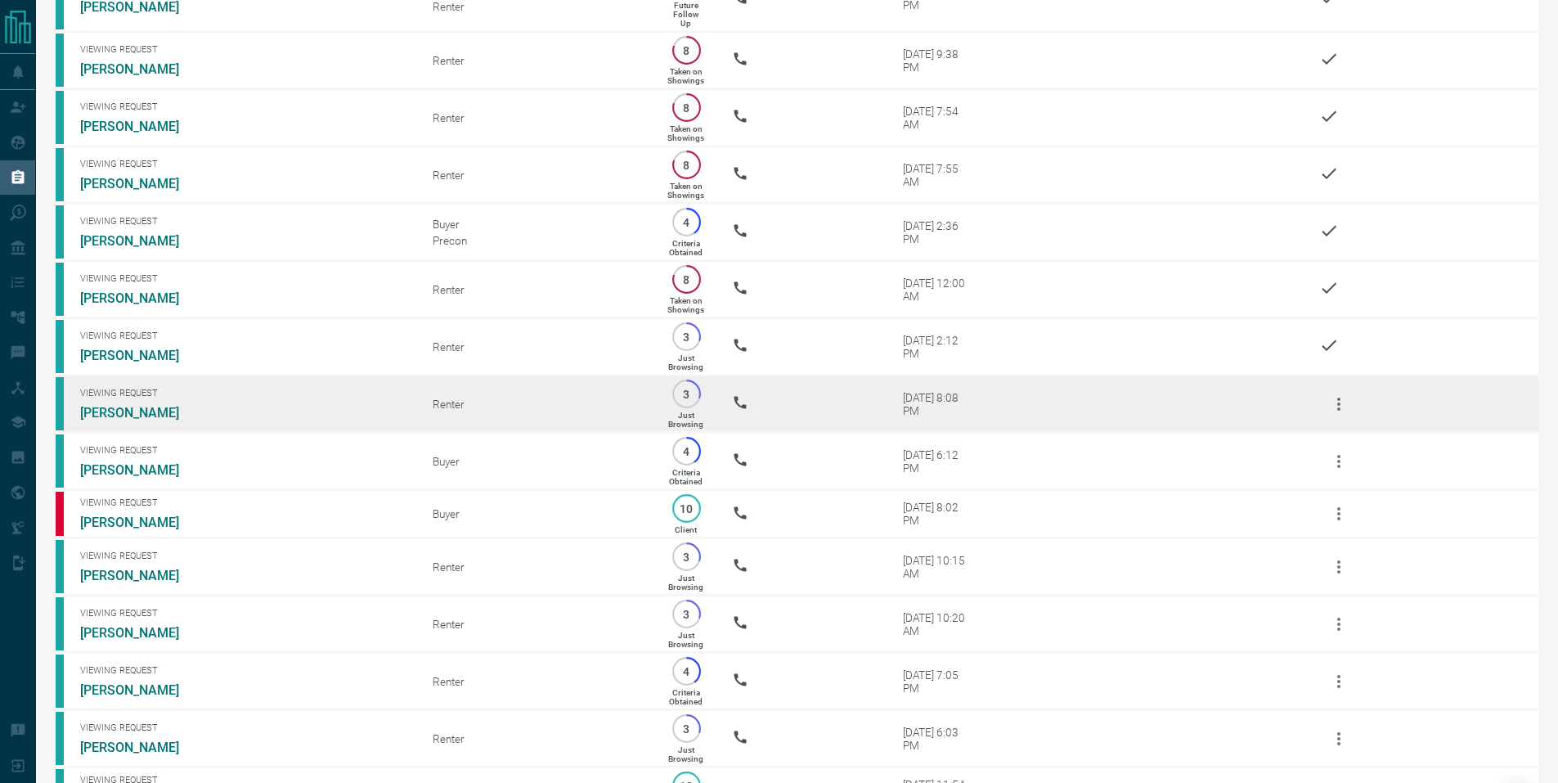
click at [1339, 410] on icon "button" at bounding box center [1338, 403] width 3 height 13
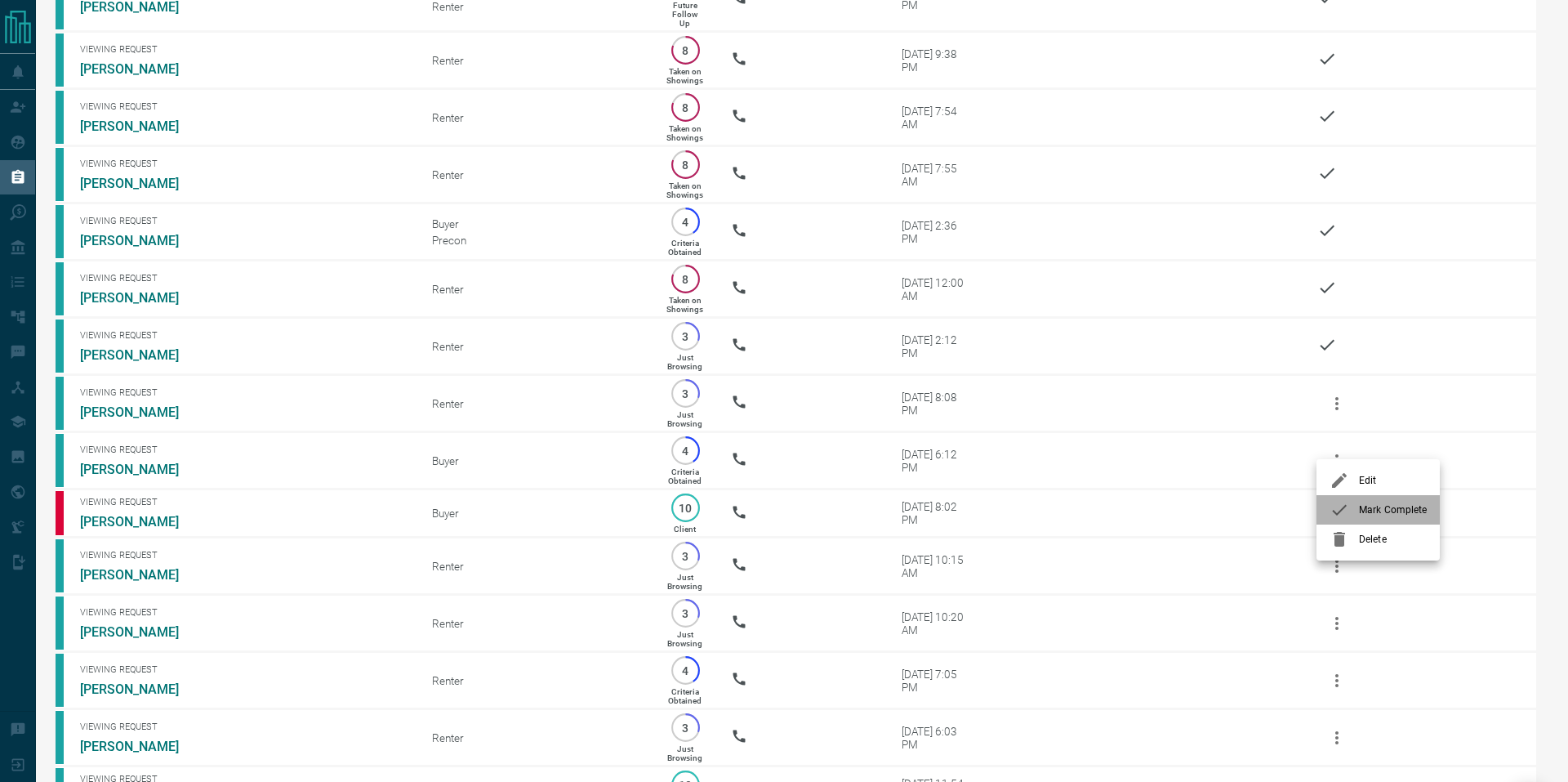
click at [1366, 506] on span "Mark Complete" at bounding box center [1393, 509] width 68 height 15
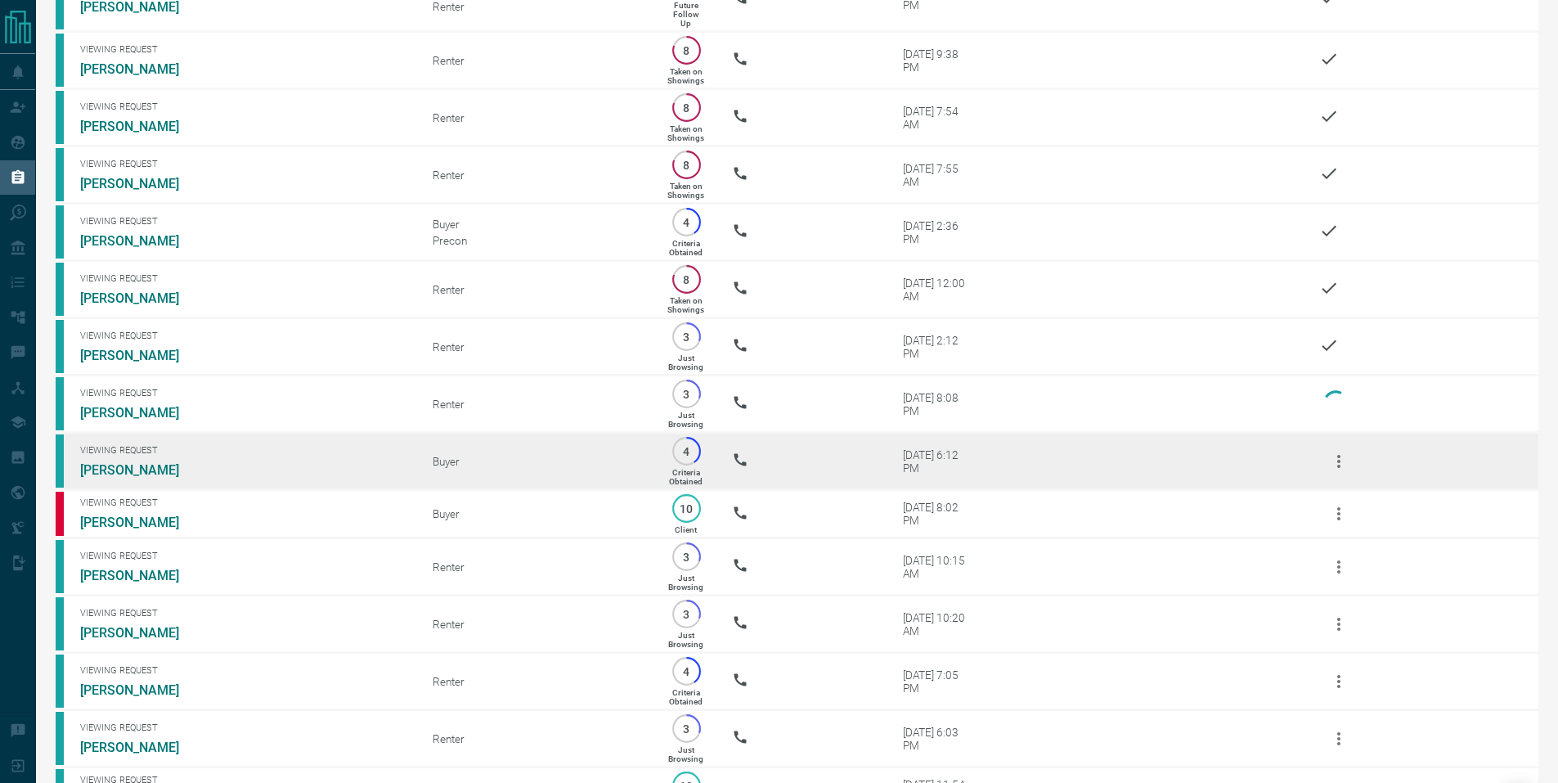
click at [1339, 468] on icon "button" at bounding box center [1338, 461] width 3 height 13
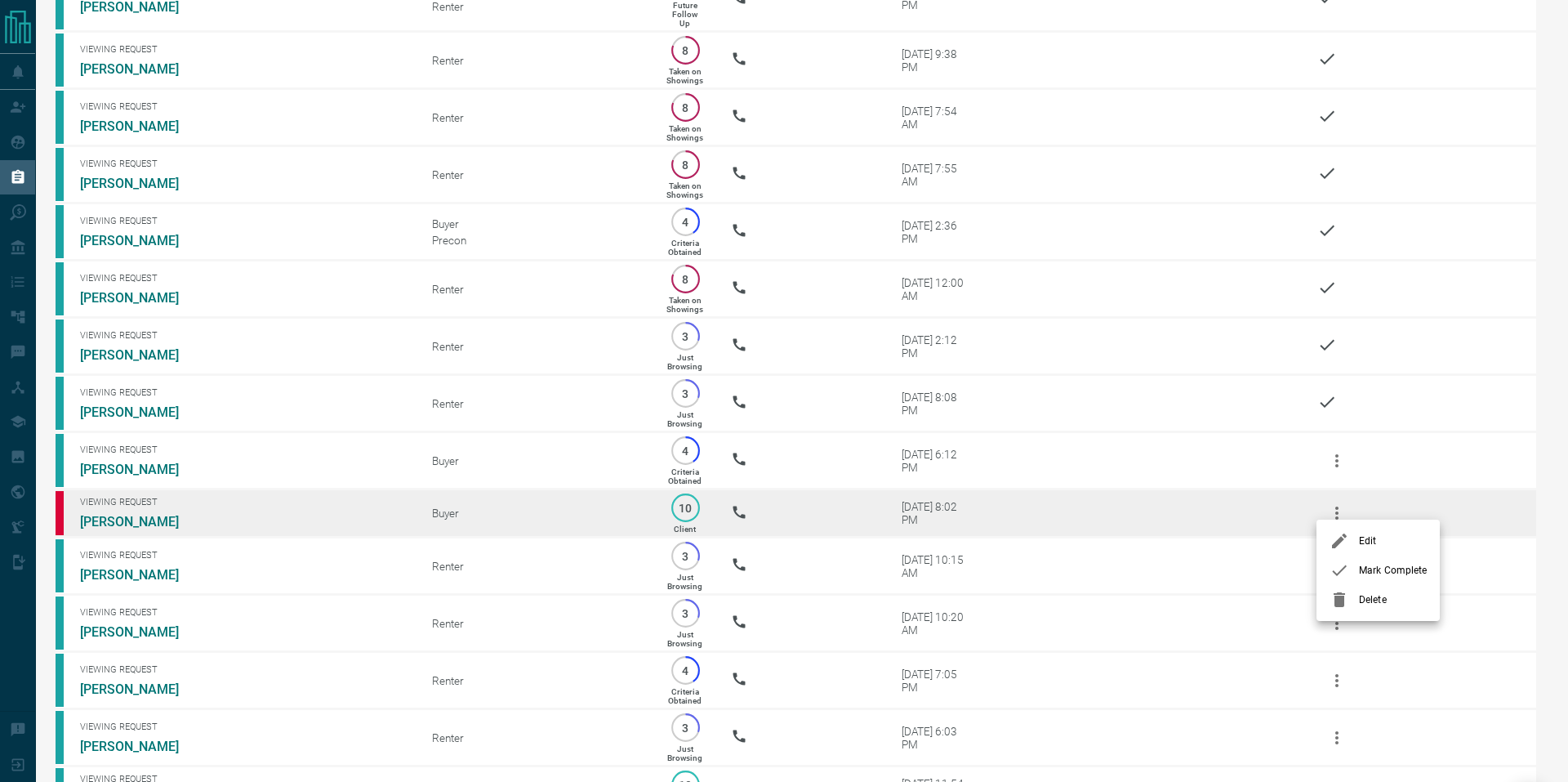
click at [1374, 571] on span "Mark Complete" at bounding box center [1393, 569] width 68 height 15
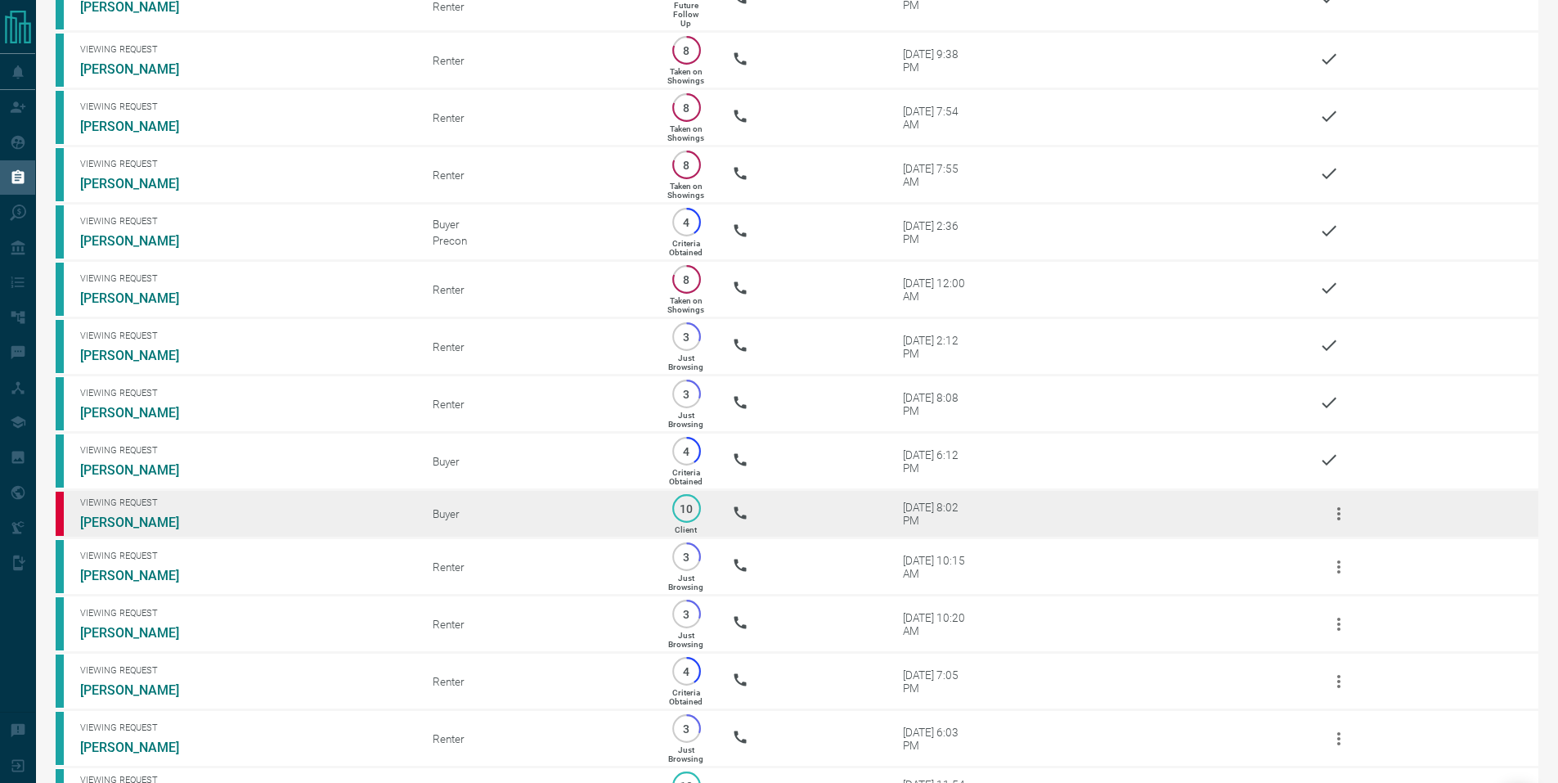
click at [1344, 523] on icon "button" at bounding box center [1339, 514] width 20 height 20
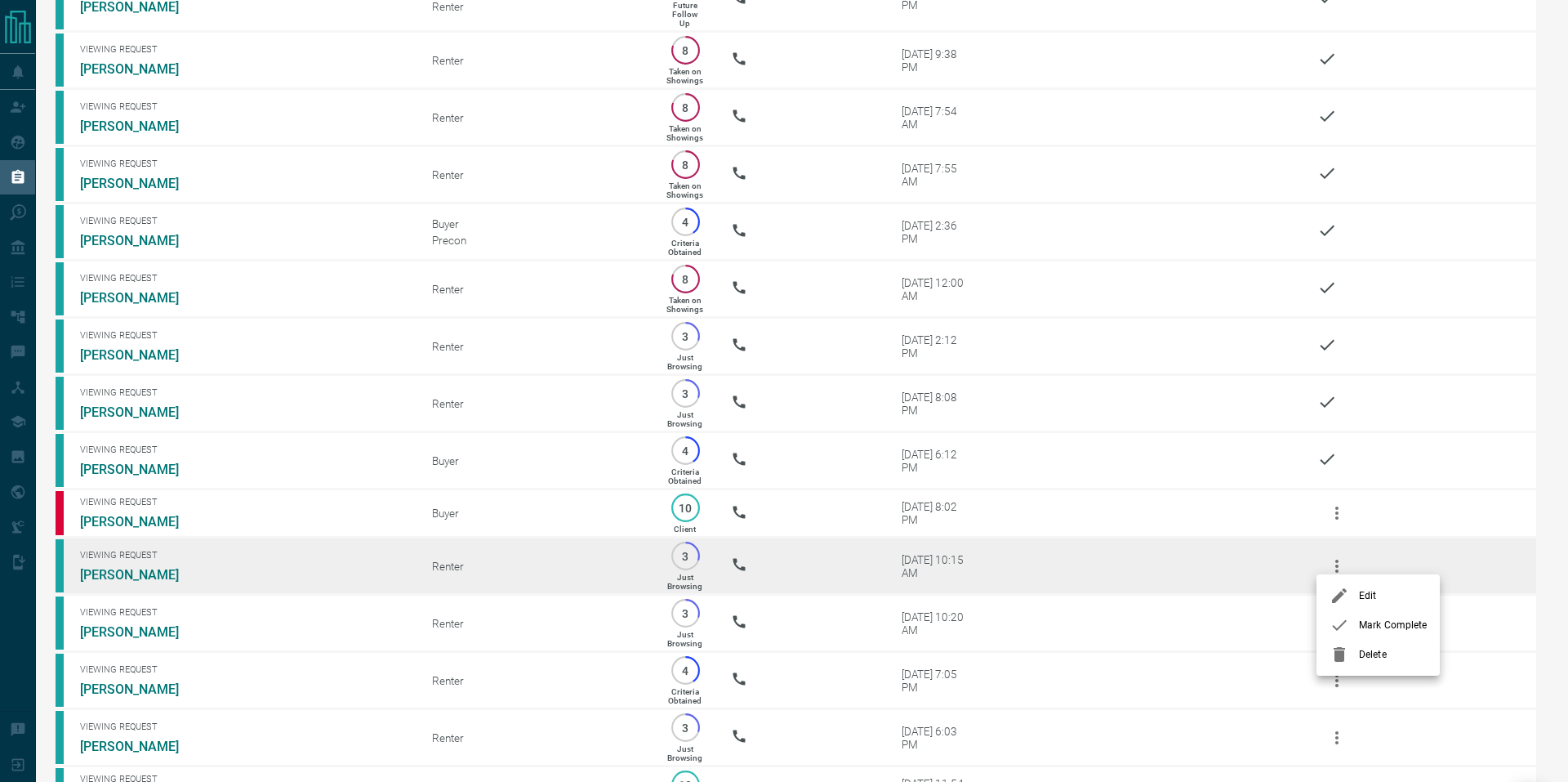
click at [1374, 620] on span "Mark Complete" at bounding box center [1393, 624] width 68 height 15
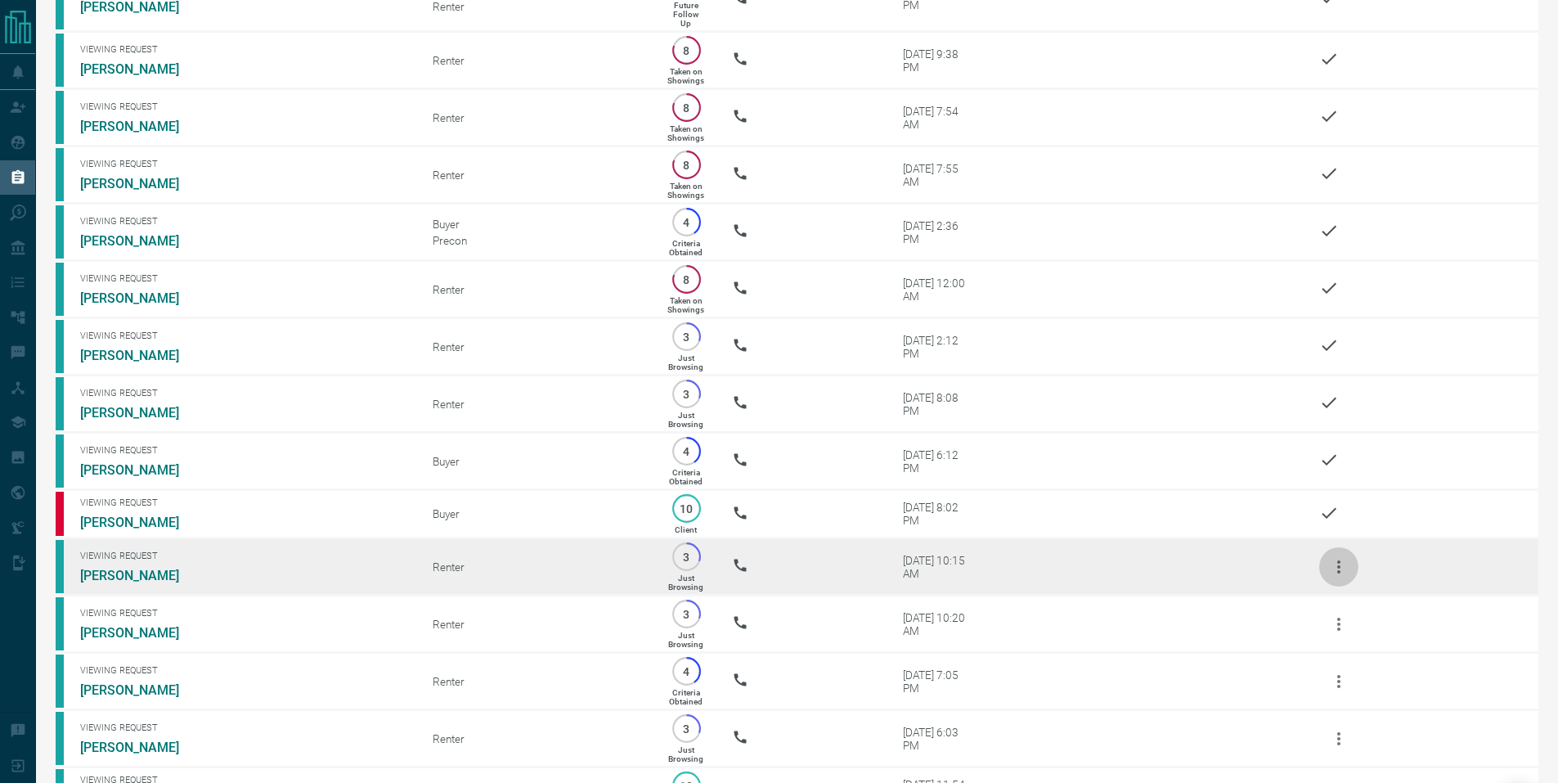
click at [1335, 576] on icon "button" at bounding box center [1339, 567] width 20 height 20
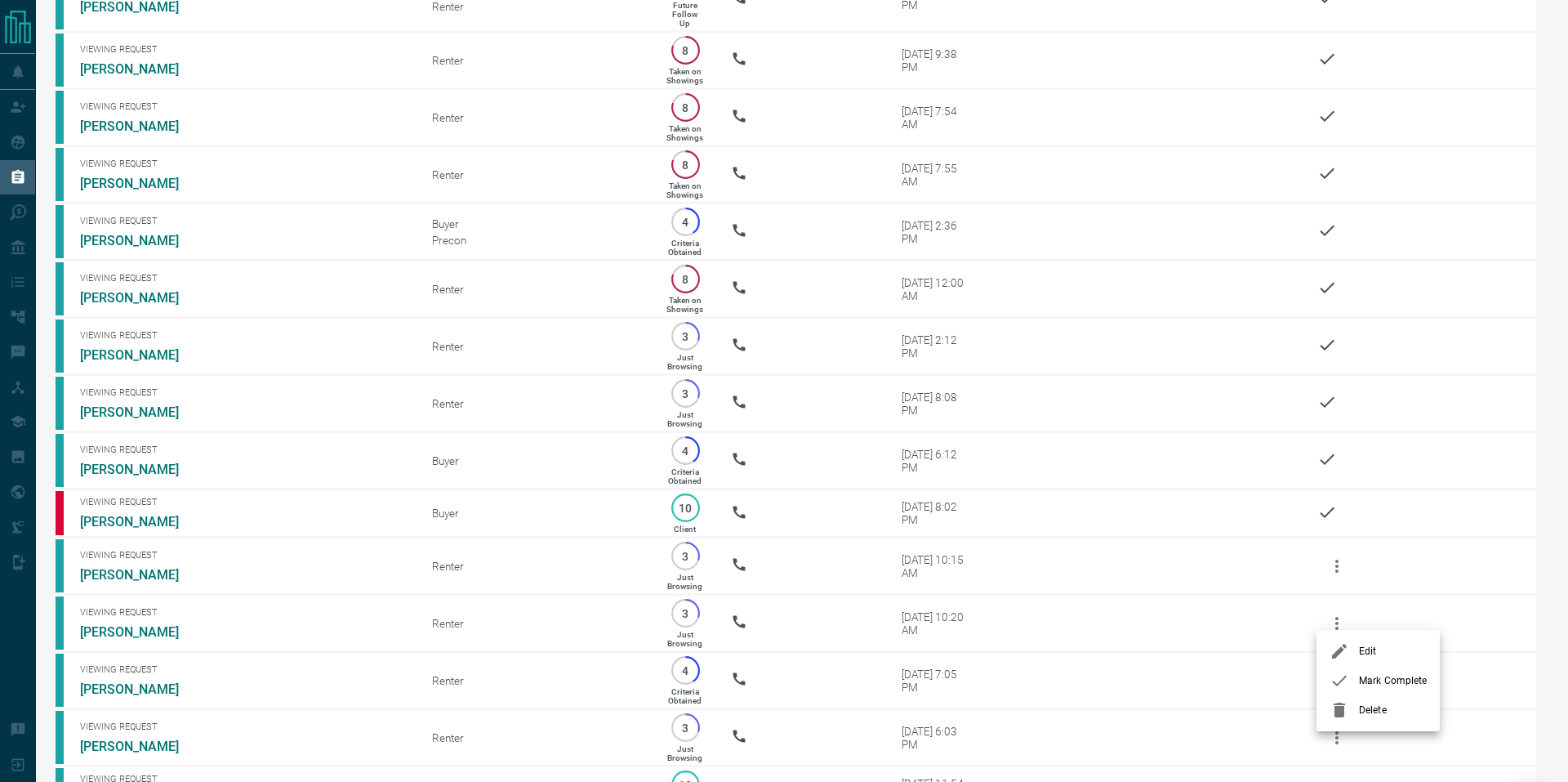
drag, startPoint x: 1380, startPoint y: 679, endPoint x: 1358, endPoint y: 664, distance: 26.6
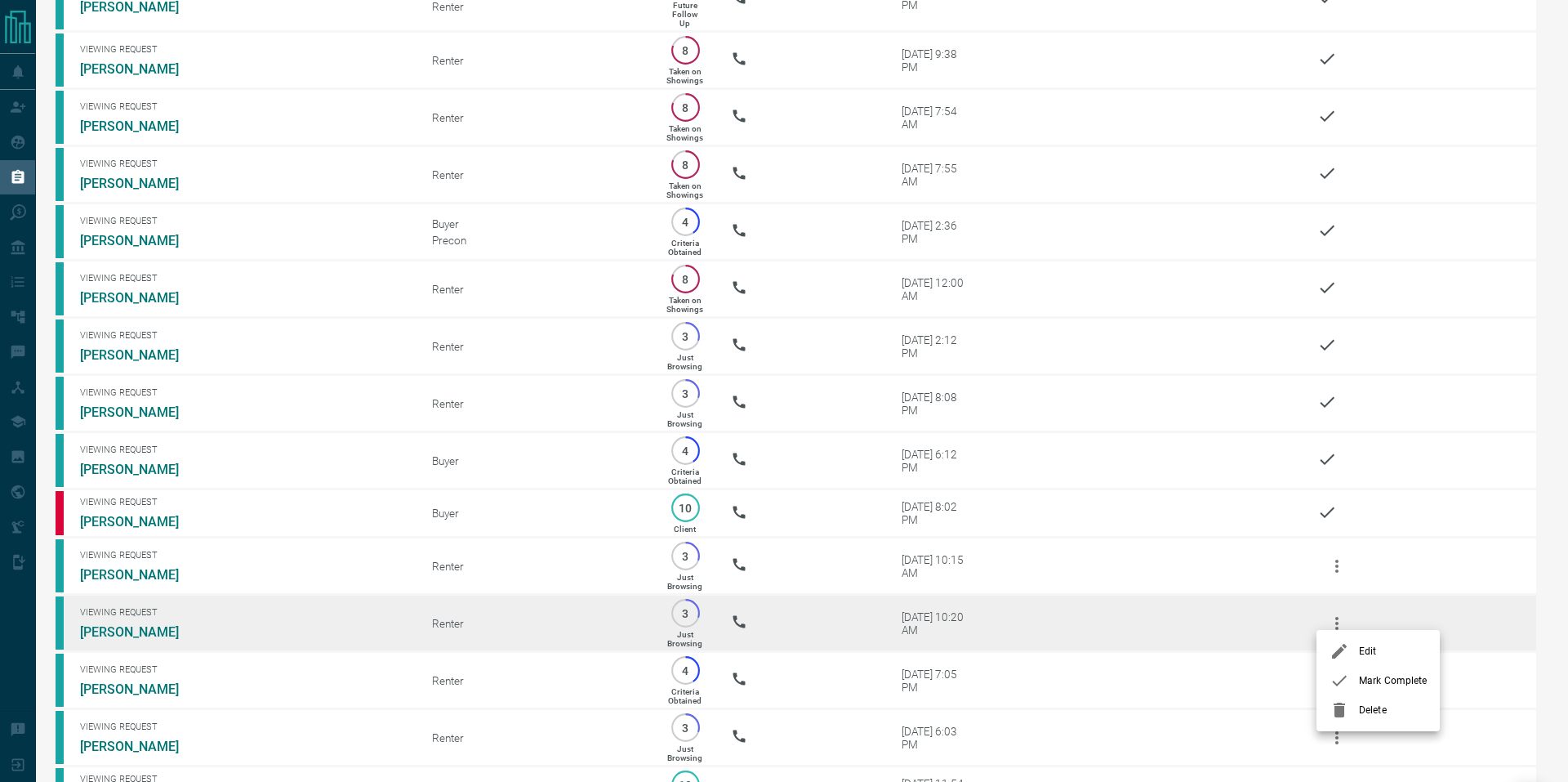
click at [1380, 679] on span "Mark Complete" at bounding box center [1393, 680] width 68 height 15
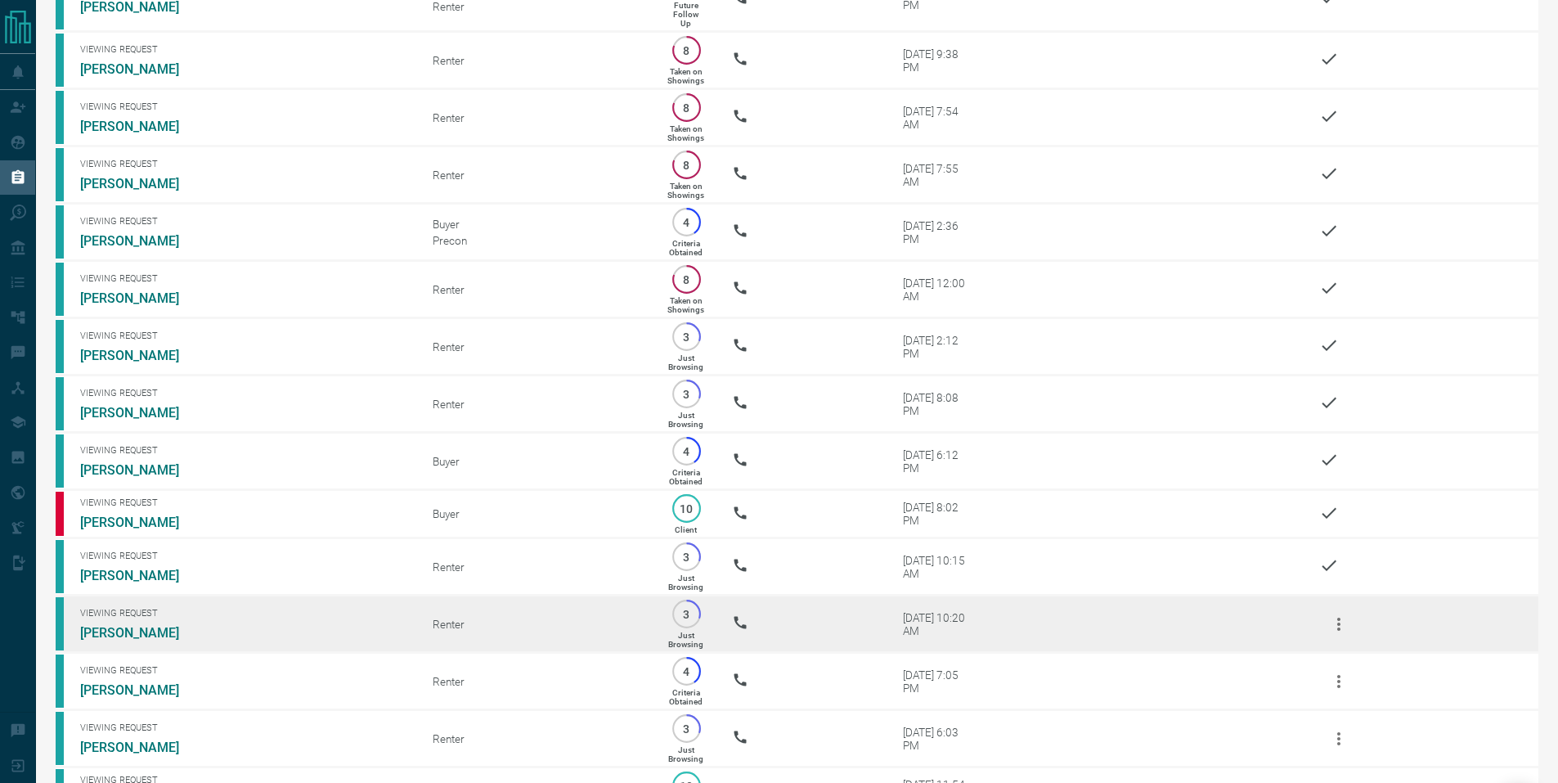
click at [1337, 634] on icon "button" at bounding box center [1339, 624] width 20 height 20
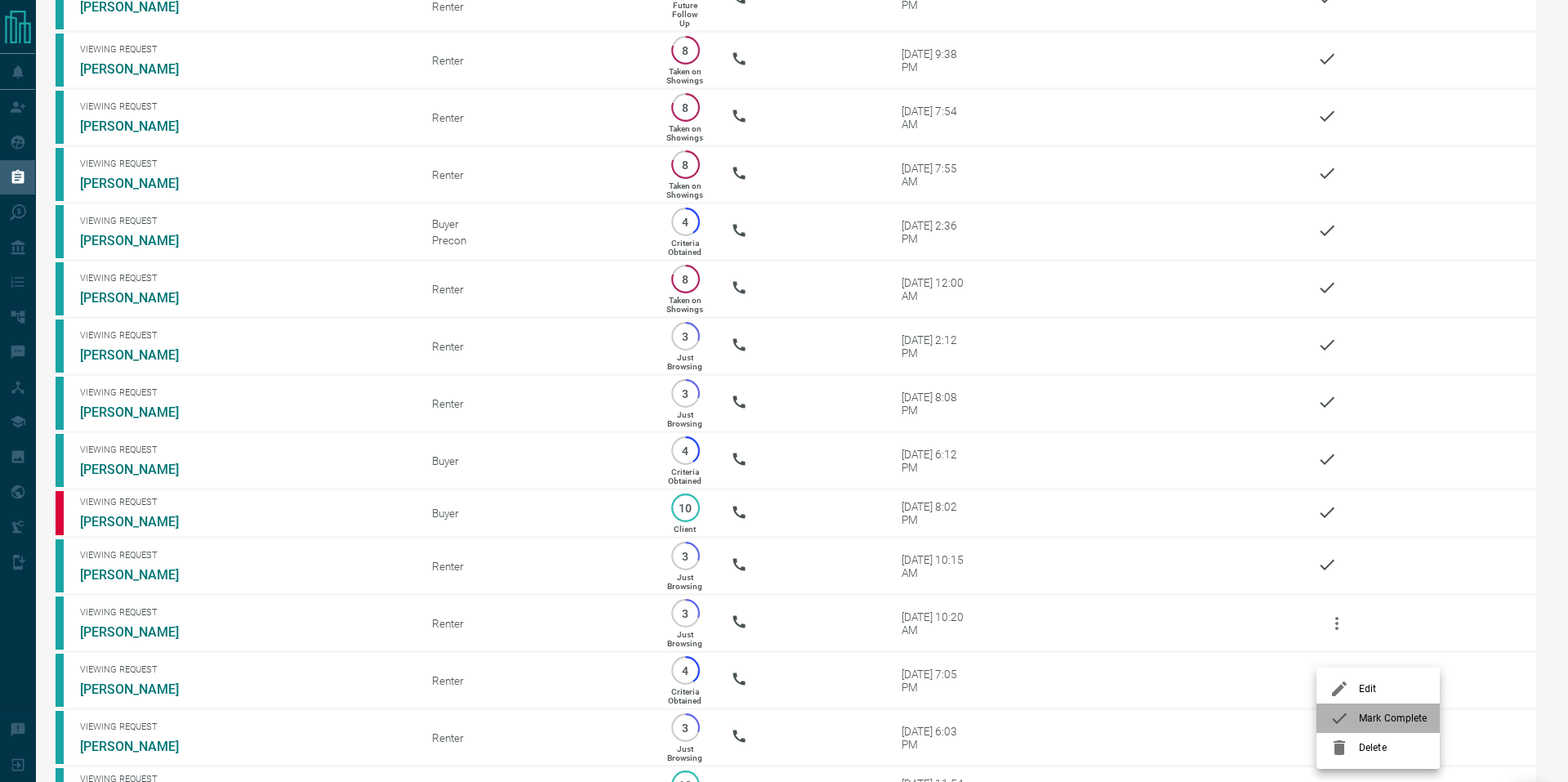
click at [1374, 721] on span "Mark Complete" at bounding box center [1393, 717] width 68 height 15
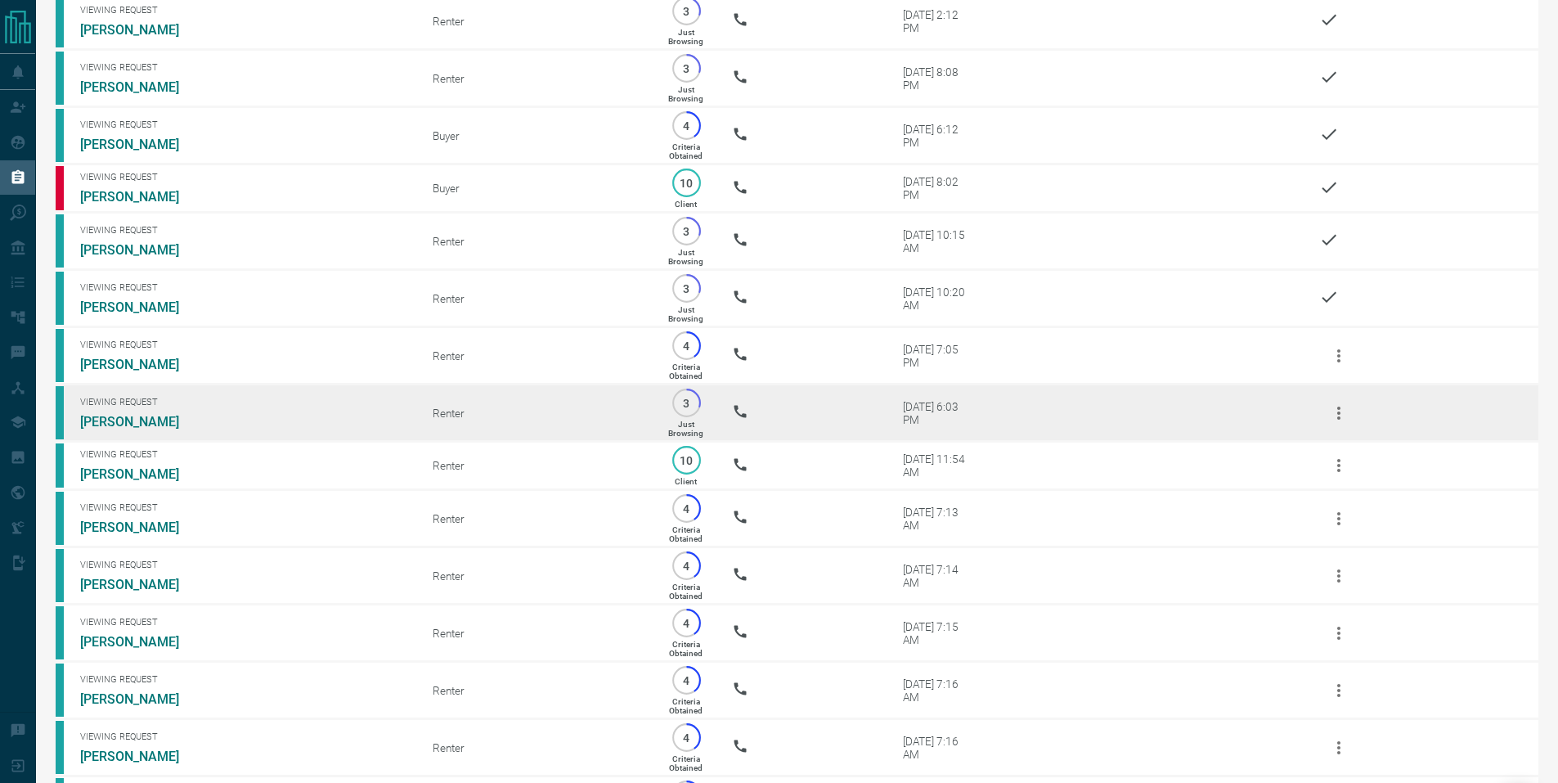
scroll to position [653, 0]
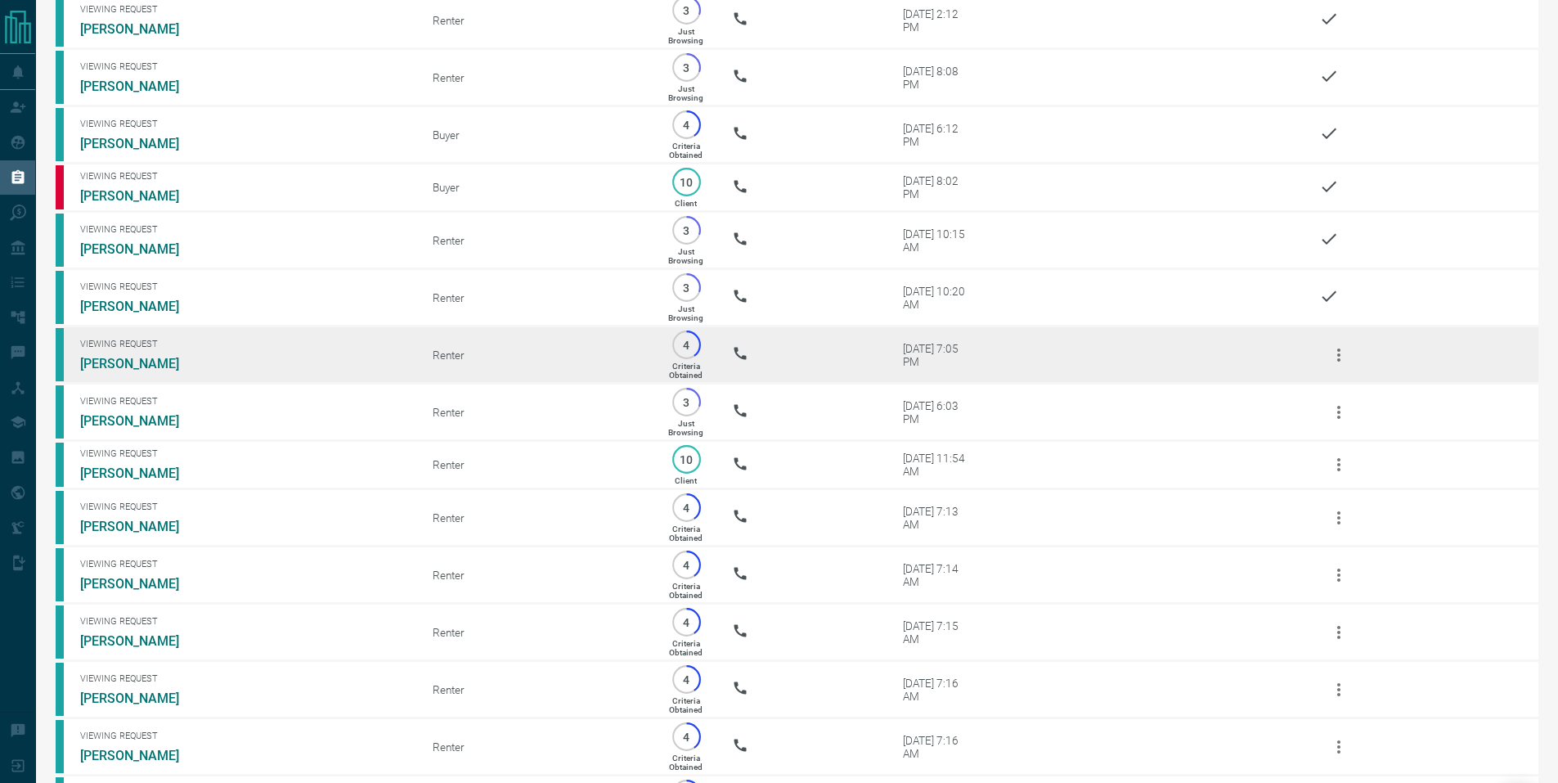
click at [1341, 375] on button "button" at bounding box center [1338, 354] width 39 height 39
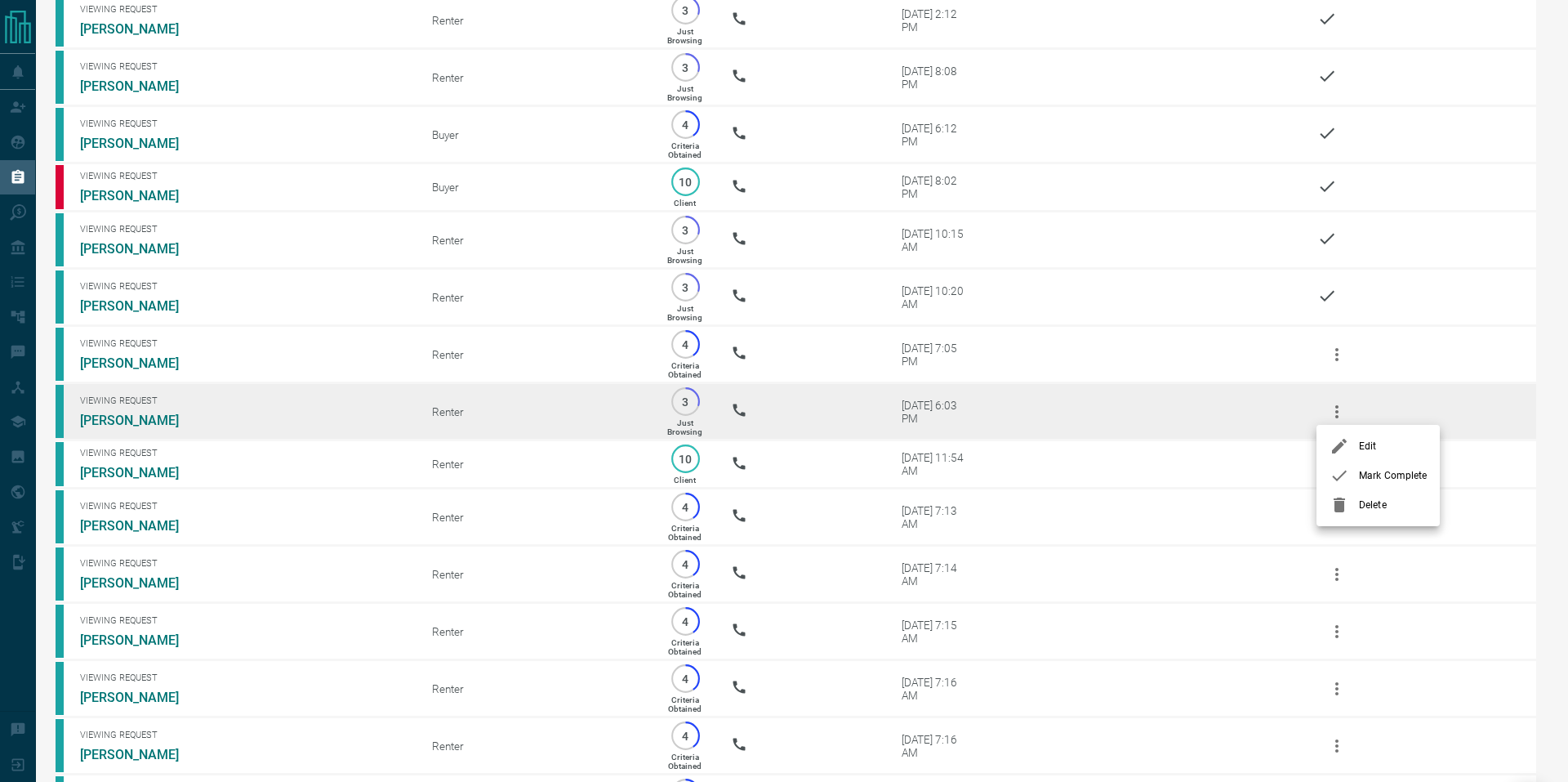
click at [1365, 471] on span "Mark Complete" at bounding box center [1393, 475] width 68 height 15
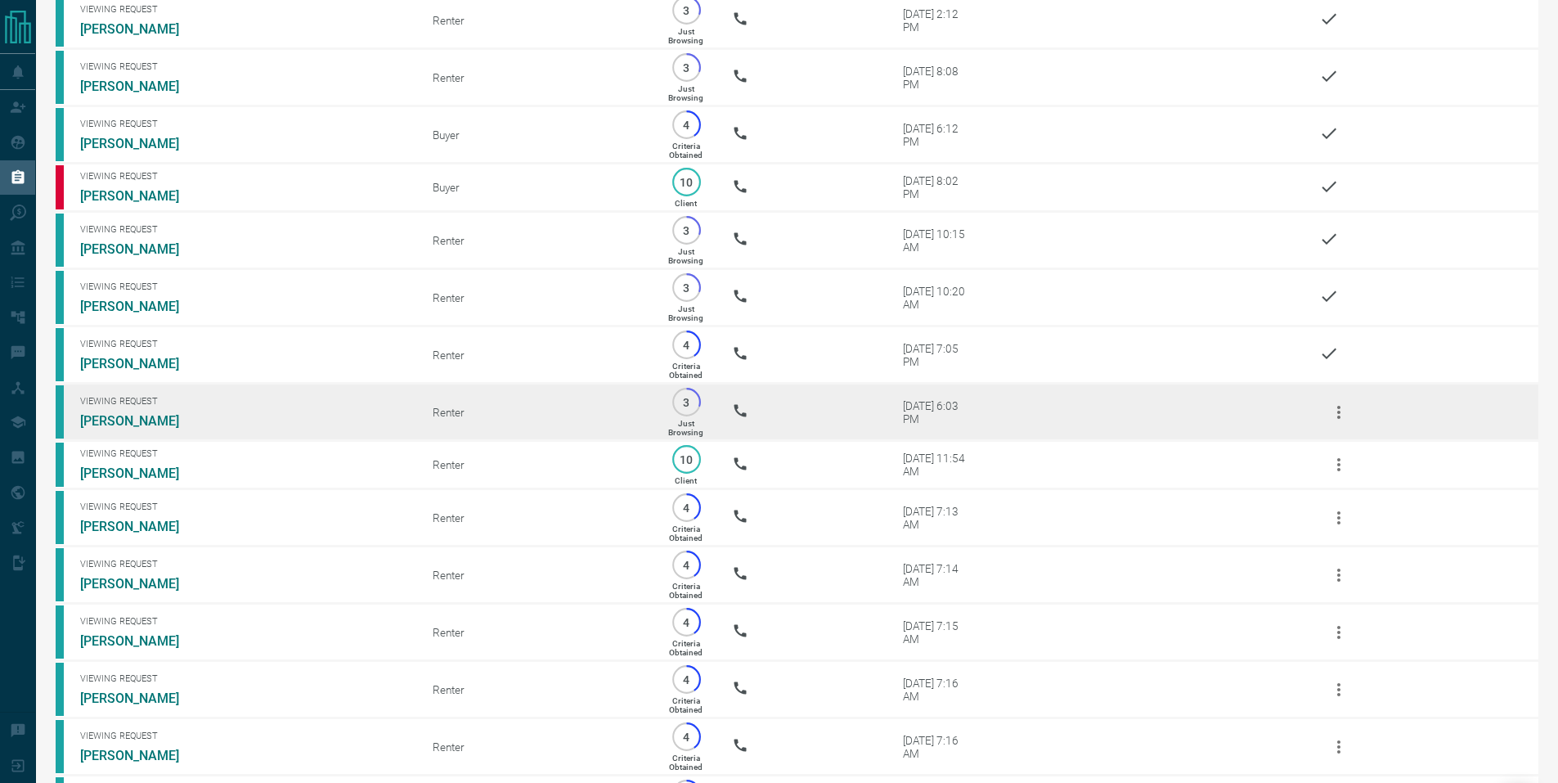
click at [1335, 422] on icon "button" at bounding box center [1339, 412] width 20 height 20
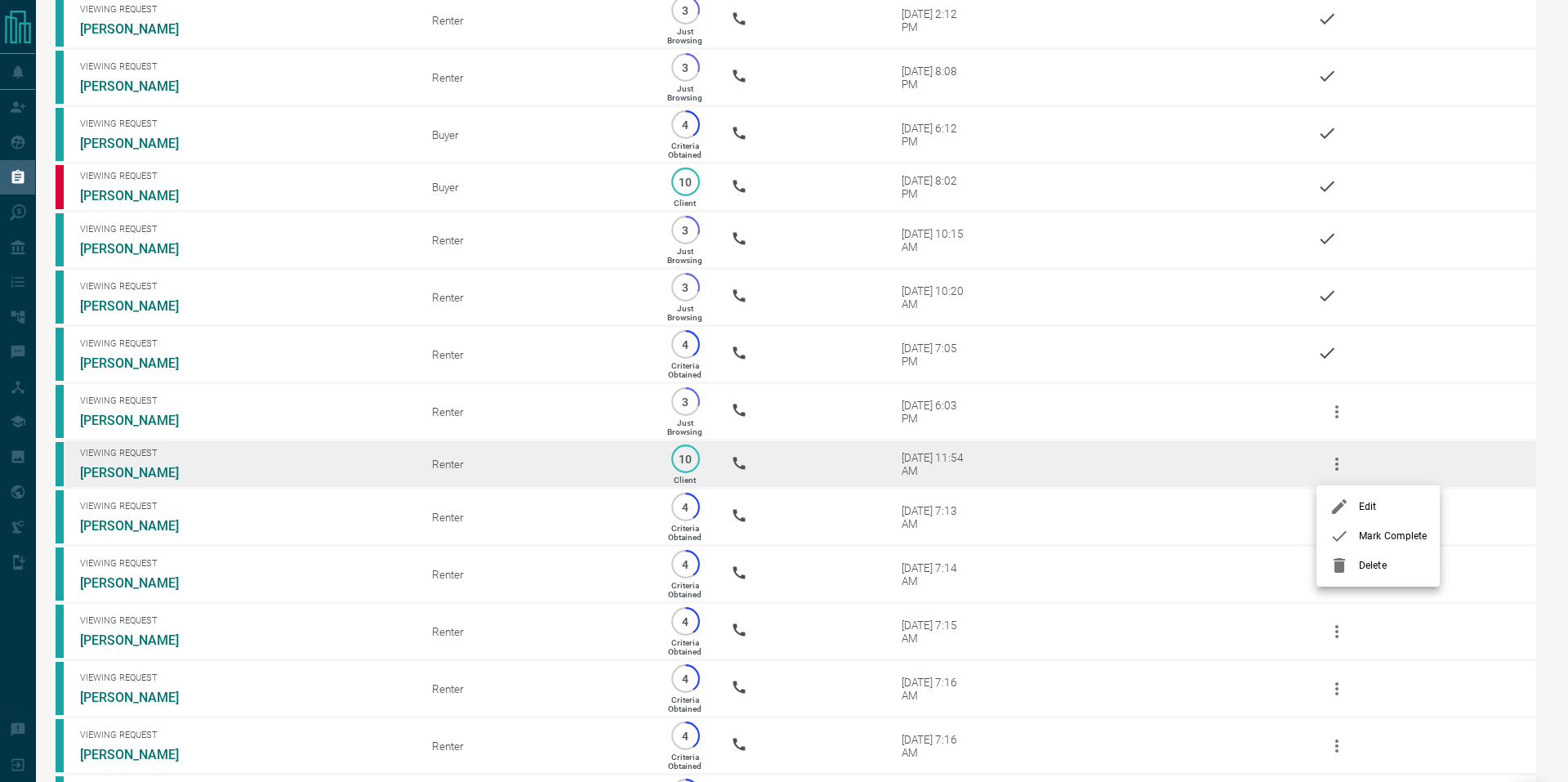
click at [1372, 526] on li "Mark Complete" at bounding box center [1377, 535] width 123 height 29
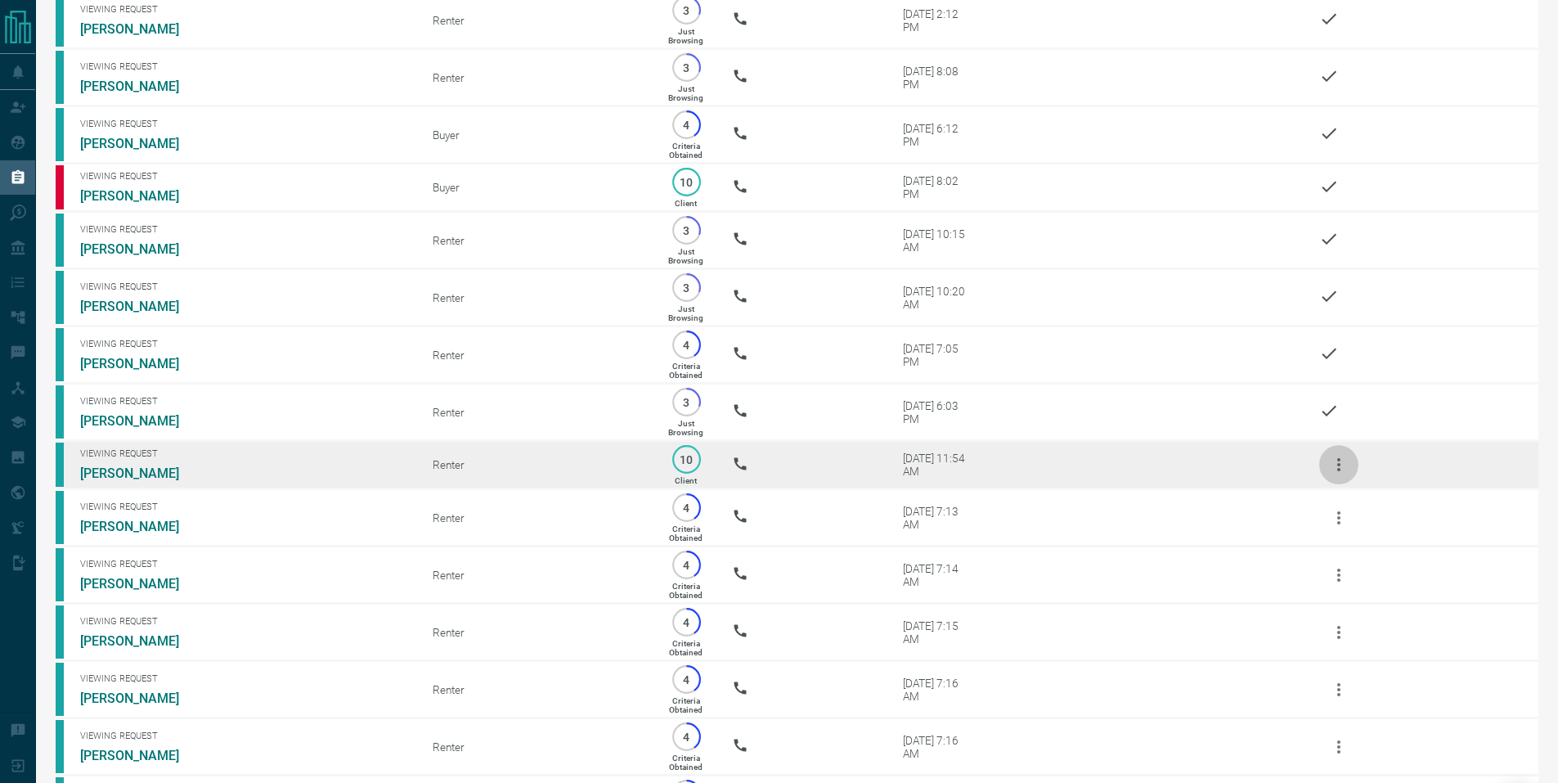
click at [1339, 474] on icon "button" at bounding box center [1339, 465] width 20 height 20
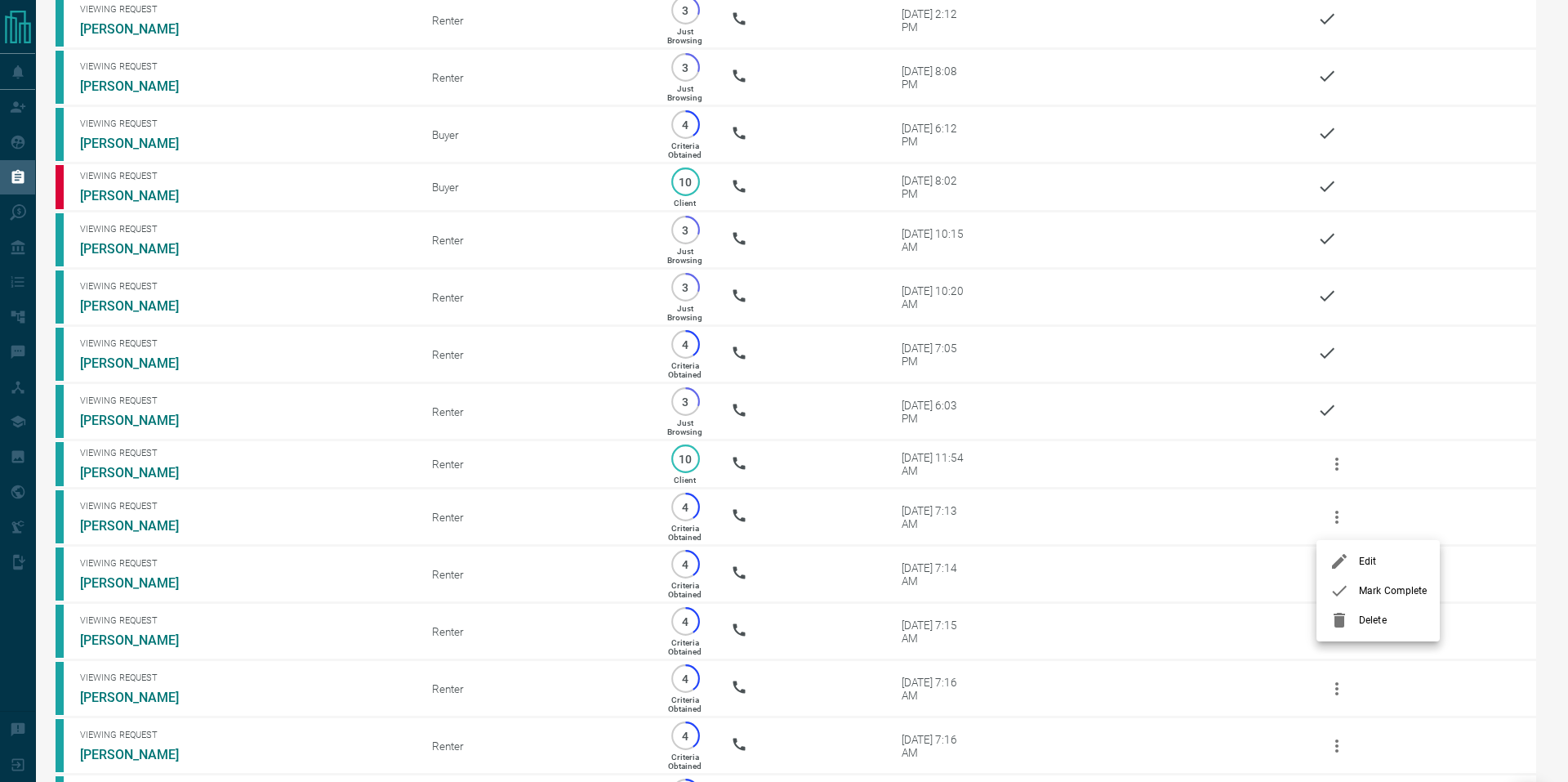
click at [1385, 581] on li "Mark Complete" at bounding box center [1377, 589] width 123 height 29
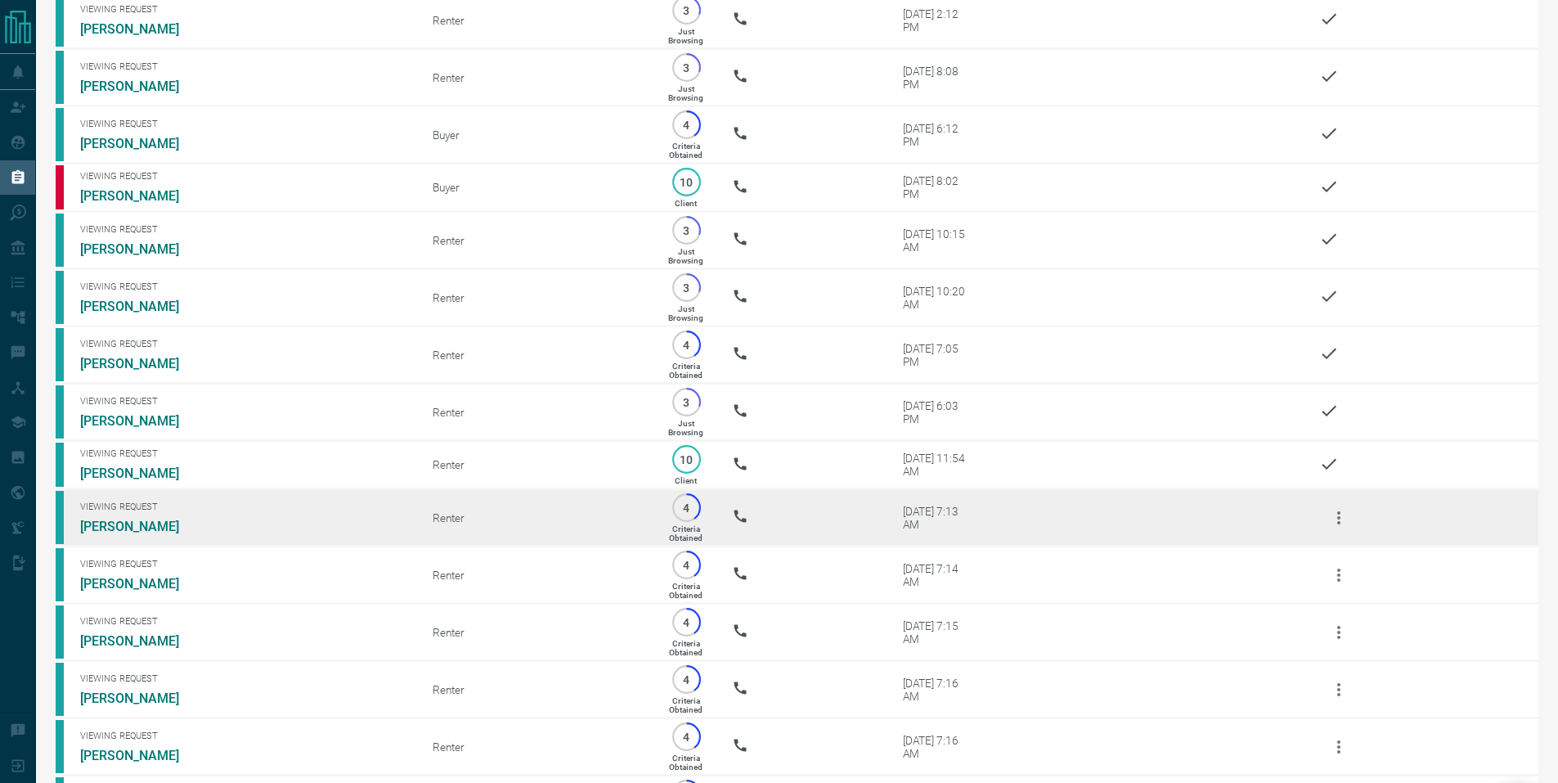
click at [1329, 527] on icon "button" at bounding box center [1339, 518] width 20 height 20
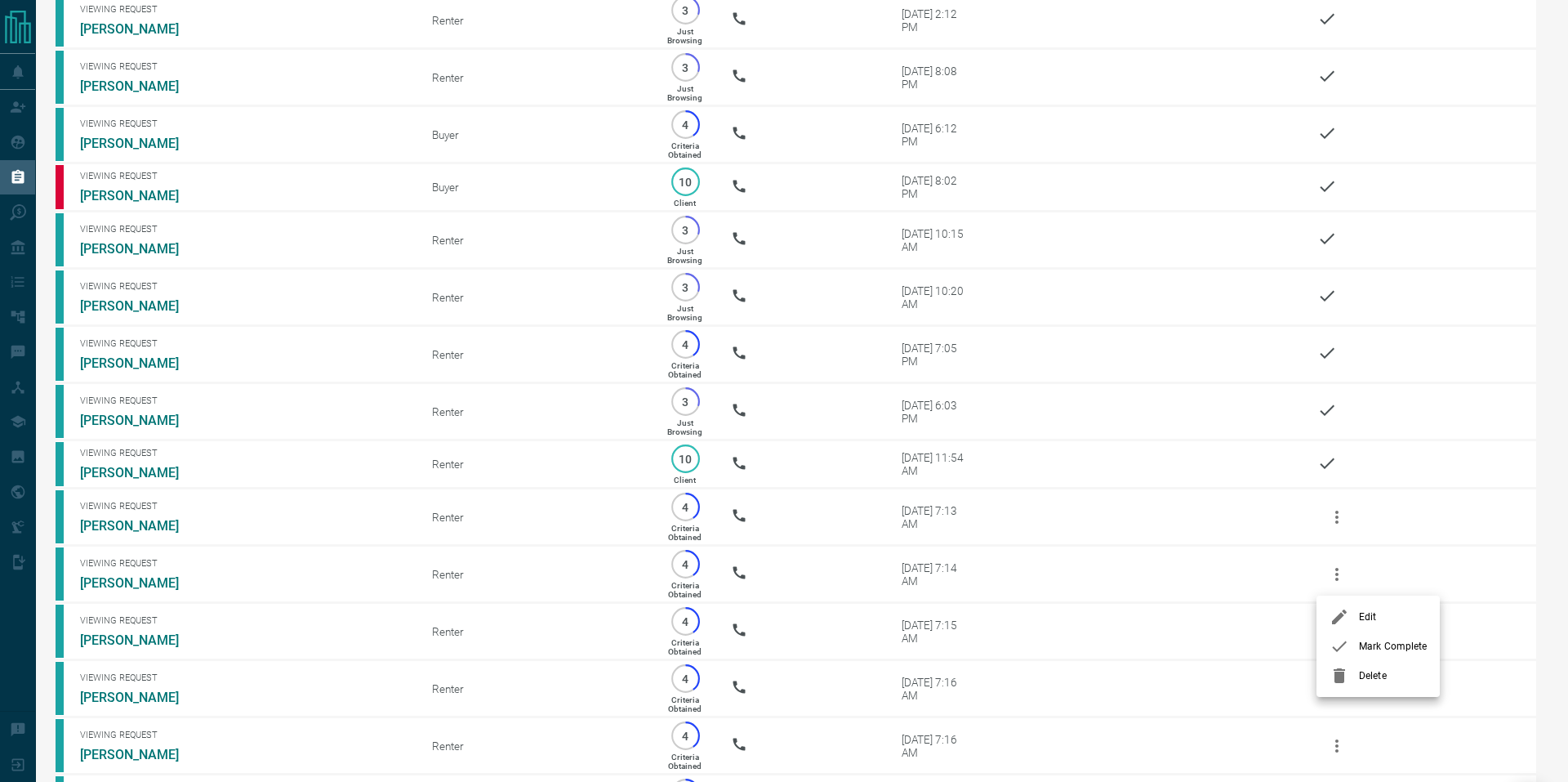
click at [1373, 638] on span "Mark Complete" at bounding box center [1393, 645] width 68 height 15
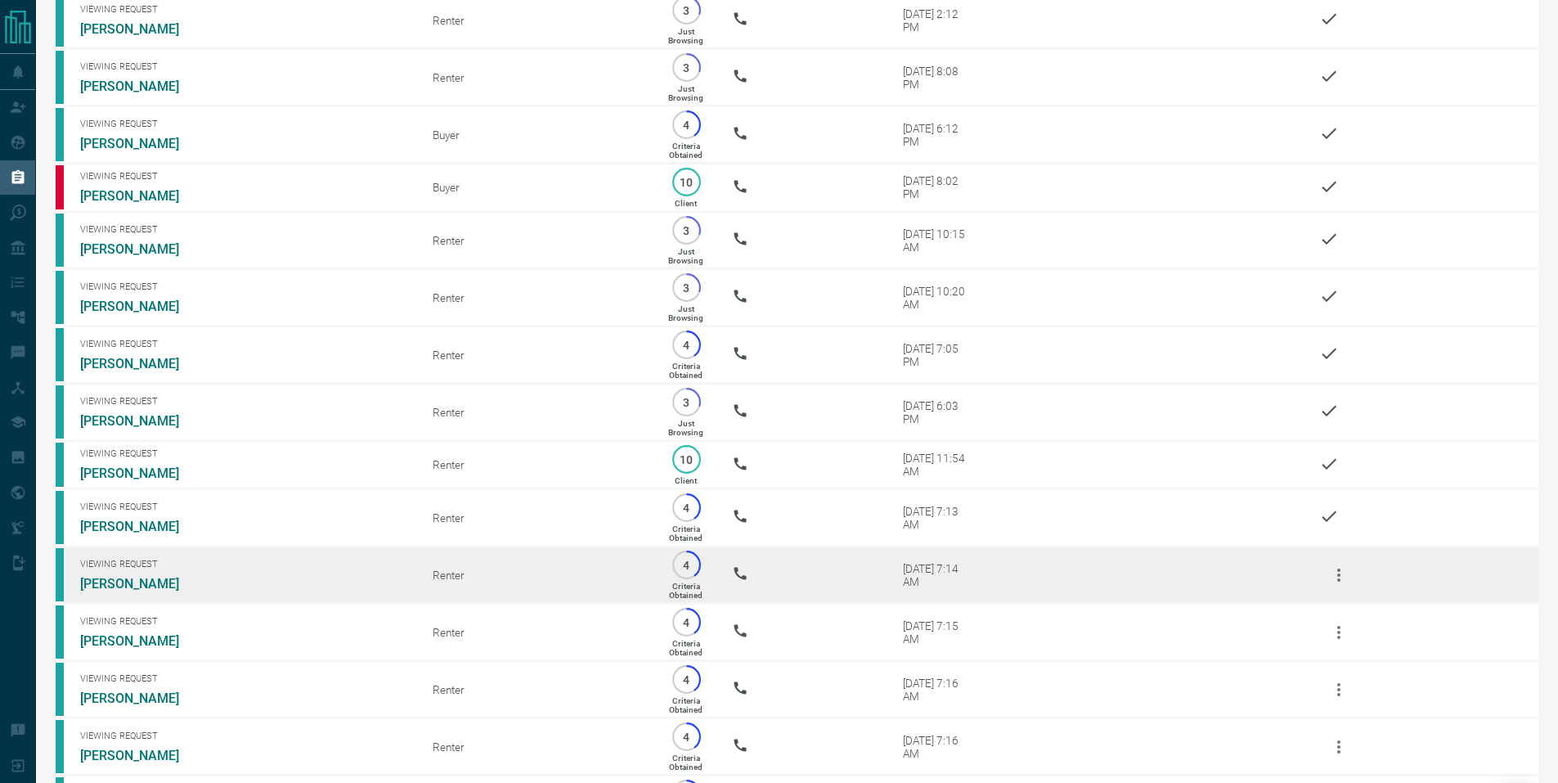
click at [1335, 585] on icon "button" at bounding box center [1339, 575] width 20 height 20
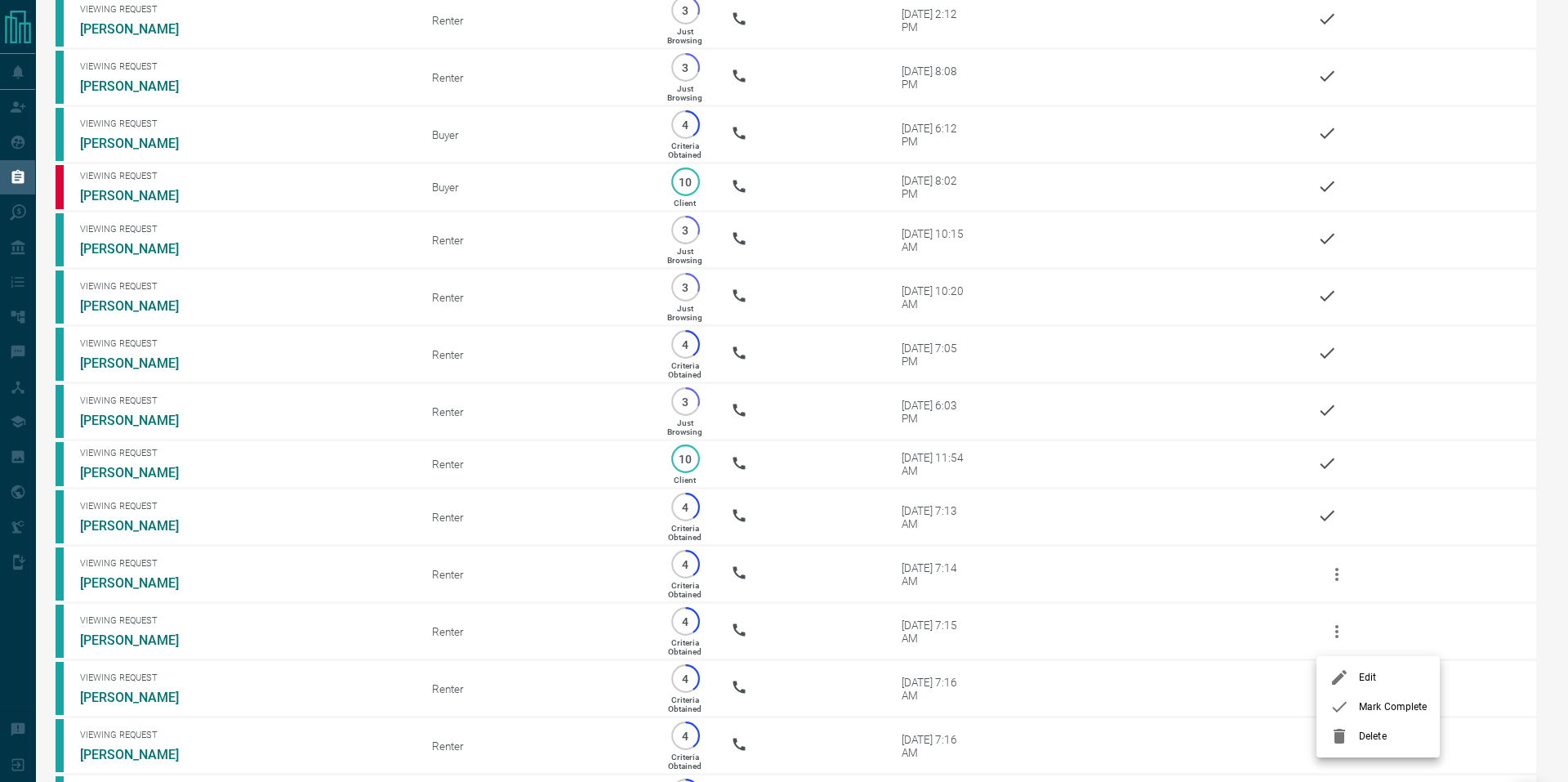
click at [1384, 695] on li "Mark Complete" at bounding box center [1377, 706] width 123 height 29
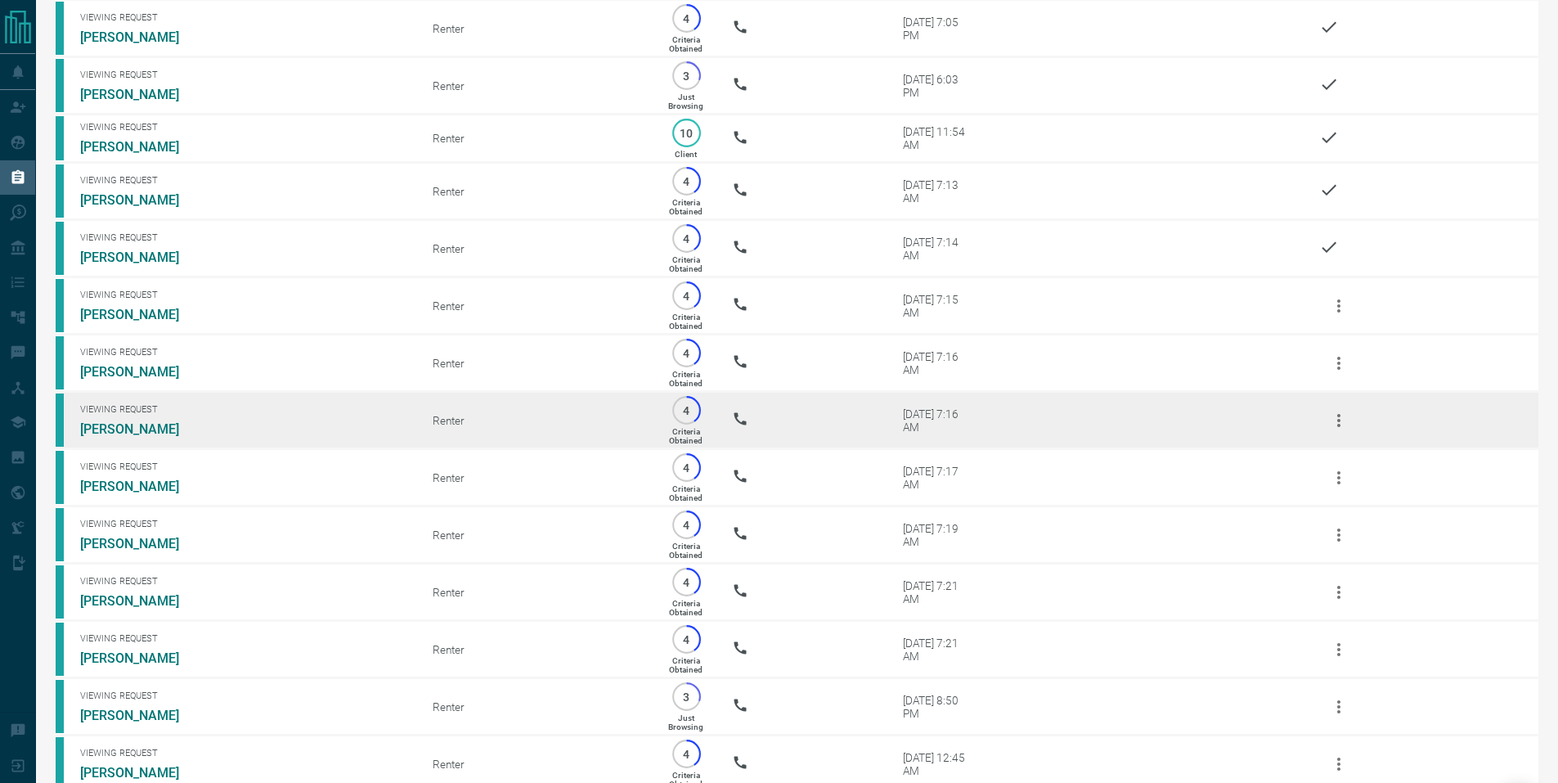
scroll to position [980, 0]
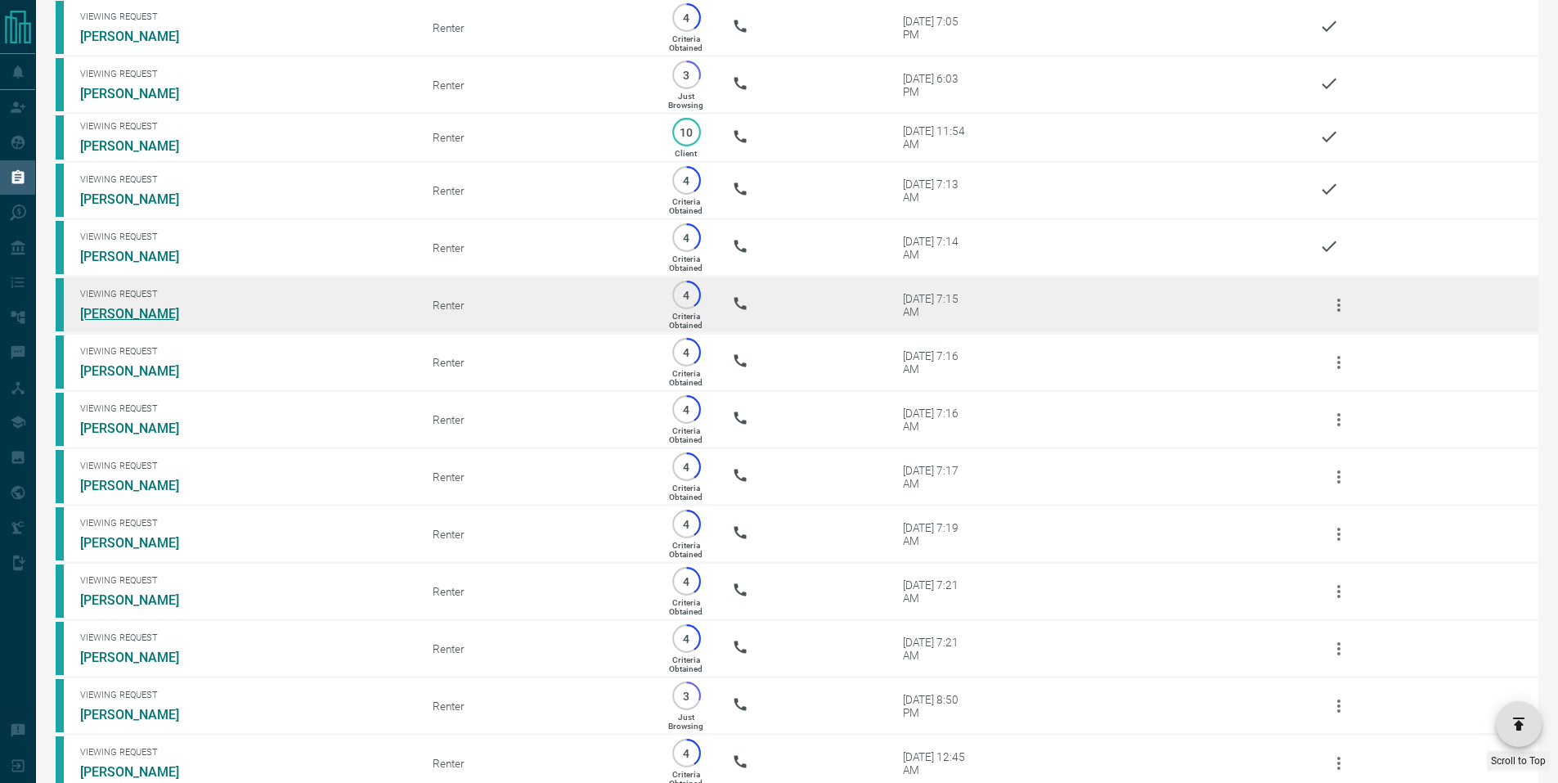
click at [146, 321] on link "[PERSON_NAME]" at bounding box center [141, 314] width 123 height 16
